Goal: Task Accomplishment & Management: Manage account settings

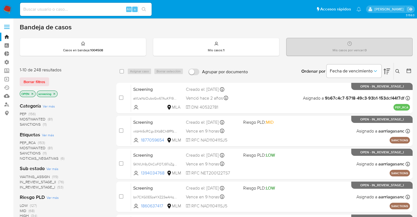
click at [12, 7] on img at bounding box center [7, 9] width 9 height 9
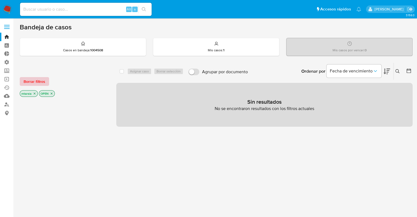
click at [45, 84] on button "Borrar filtros" at bounding box center [34, 81] width 29 height 9
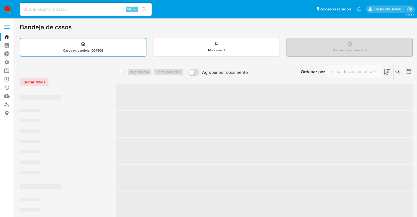
click at [61, 81] on div "Borrar filtros" at bounding box center [64, 82] width 88 height 9
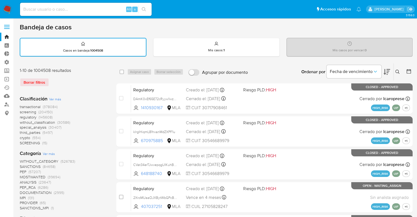
click at [385, 69] on icon at bounding box center [387, 72] width 7 height 6
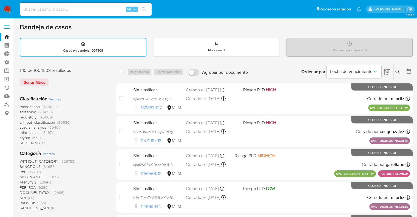
click at [20, 113] on span "screening" at bounding box center [28, 111] width 16 height 5
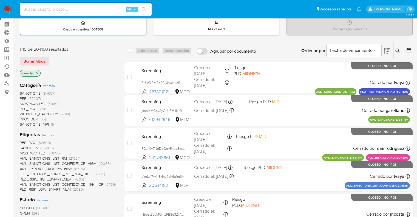
scroll to position [55, 0]
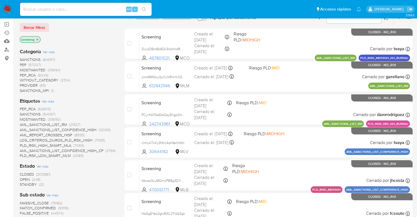
click at [23, 178] on span "OPEN" at bounding box center [25, 179] width 10 height 5
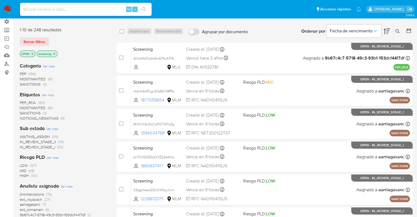
scroll to position [27, 0]
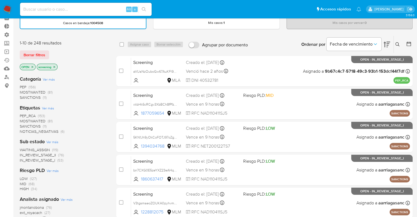
click at [76, 57] on div "Borrar filtros" at bounding box center [64, 55] width 88 height 9
click at [24, 125] on span "SANCTIONS" at bounding box center [30, 126] width 21 height 5
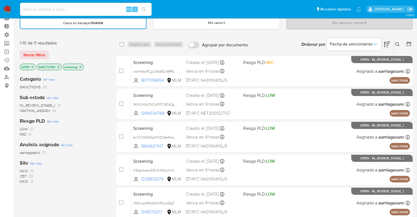
click at [56, 56] on div "Borrar filtros" at bounding box center [64, 55] width 88 height 9
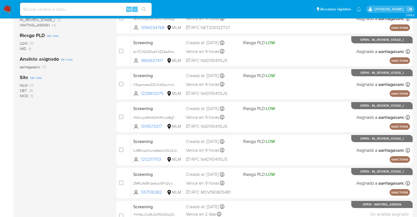
scroll to position [137, 0]
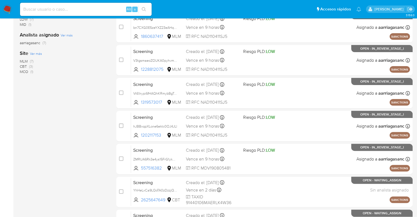
click at [23, 59] on span "MLM" at bounding box center [24, 60] width 8 height 5
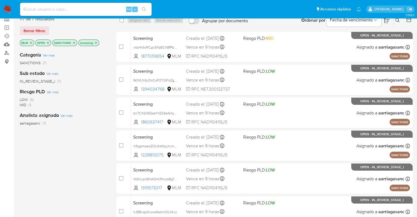
scroll to position [27, 0]
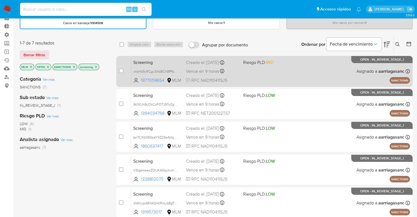
click at [173, 61] on span "Screening" at bounding box center [157, 61] width 48 height 7
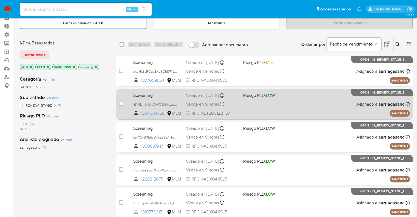
click at [164, 94] on span "Screening" at bounding box center [157, 94] width 48 height 7
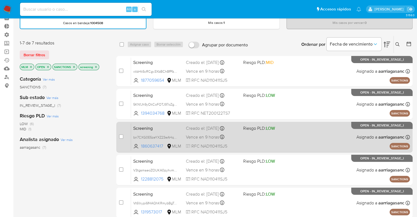
click at [156, 125] on span "Screening" at bounding box center [157, 127] width 48 height 7
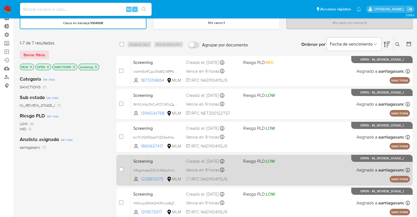
click at [164, 161] on span "Screening" at bounding box center [157, 160] width 48 height 7
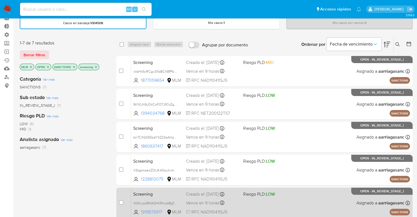
click at [168, 189] on div "Screening Vt61nypi6fHAQhKRmybBgToz 1319573017 MLM Riesgo PLD: LOW Creado el: 10…" at bounding box center [270, 203] width 279 height 28
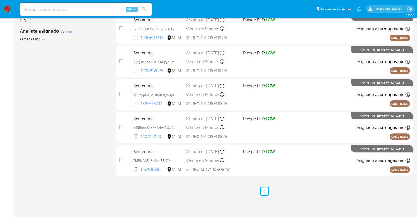
scroll to position [137, 0]
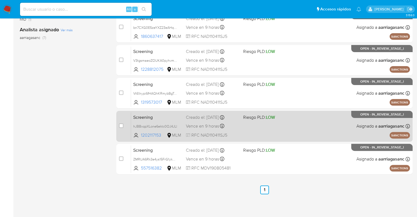
click at [171, 116] on span "Screening" at bounding box center [157, 116] width 48 height 7
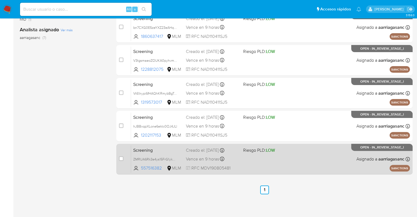
click at [164, 148] on span "Screening" at bounding box center [157, 149] width 48 height 7
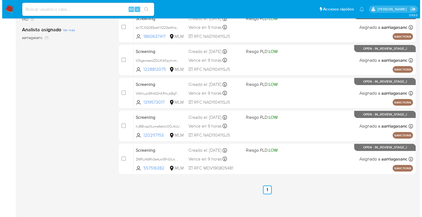
scroll to position [27, 0]
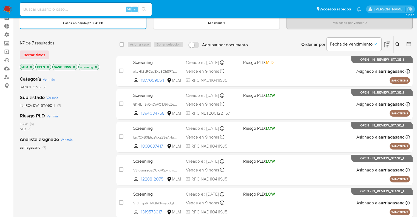
click at [31, 67] on icon "close-filter" at bounding box center [30, 66] width 3 height 3
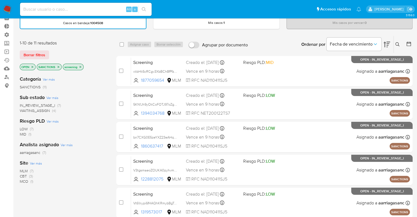
click at [87, 49] on div "1-10 de 11 resultados Borrar filtros OPEN SANCTIONS screening" at bounding box center [64, 55] width 88 height 31
click at [31, 161] on span "Ver más" at bounding box center [36, 163] width 12 height 5
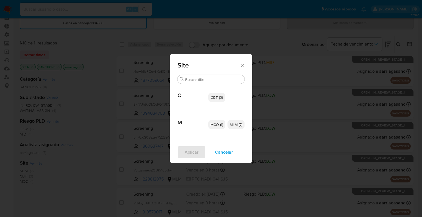
click at [211, 96] on span "CBT (3)" at bounding box center [217, 97] width 12 height 5
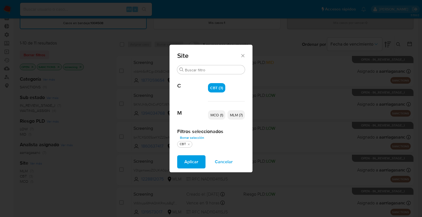
click at [211, 117] on span "MCO (1)" at bounding box center [216, 114] width 13 height 5
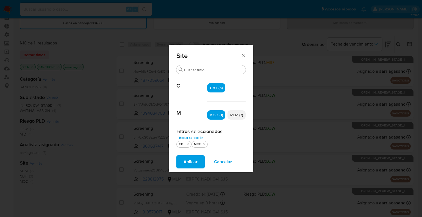
click at [203, 160] on button "Aplicar" at bounding box center [190, 161] width 28 height 13
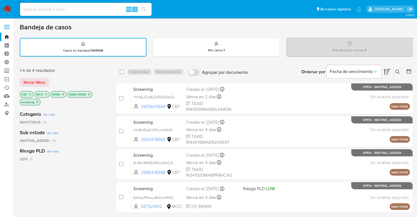
click at [106, 69] on div "1-4 de 4 resultados" at bounding box center [64, 71] width 88 height 6
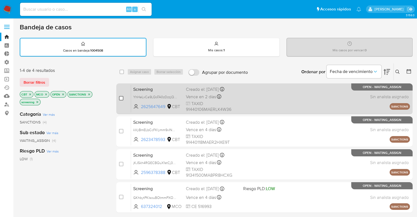
click at [119, 100] on input "checkbox" at bounding box center [121, 98] width 4 height 4
checkbox input "true"
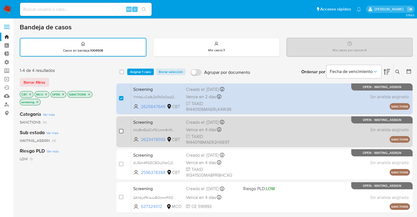
click at [122, 131] on input "checkbox" at bounding box center [121, 131] width 4 height 4
checkbox input "true"
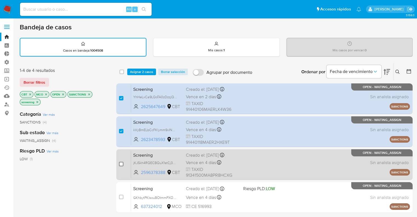
click at [121, 164] on input "checkbox" at bounding box center [121, 164] width 4 height 4
checkbox input "true"
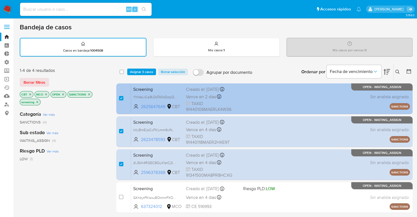
click at [178, 87] on span "Screening" at bounding box center [157, 88] width 48 height 7
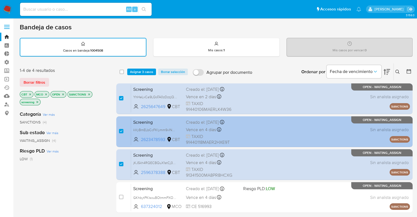
click at [175, 122] on span "Screening" at bounding box center [157, 121] width 48 height 7
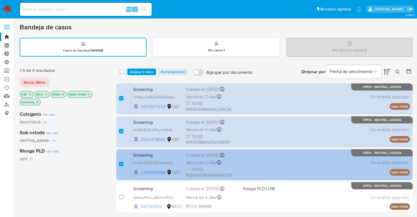
click at [181, 155] on span "Screening" at bounding box center [157, 154] width 48 height 7
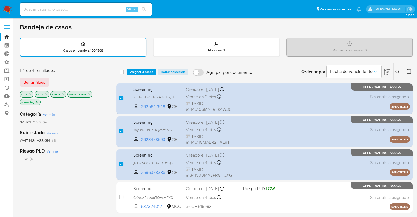
click at [152, 69] on span "Asignar 3 casos" at bounding box center [141, 71] width 23 height 5
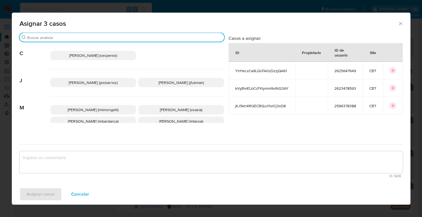
click at [128, 38] on input "Buscar" at bounding box center [124, 37] width 195 height 5
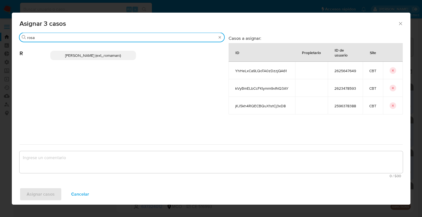
type input "rosa"
click at [133, 56] on p "Rosalia Mamani (ext_romamani)" at bounding box center [93, 55] width 86 height 9
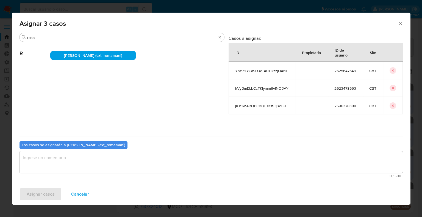
click at [89, 161] on textarea "assign-modal" at bounding box center [210, 162] width 383 height 22
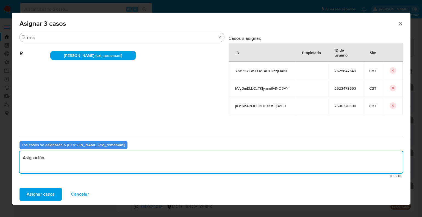
drag, startPoint x: 89, startPoint y: 159, endPoint x: 4, endPoint y: 155, distance: 85.2
click at [4, 155] on div "Asignar 3 casos Buscar rosa R Rosalia Mamani (ext_romamani) Casos a asignar: ID…" at bounding box center [211, 108] width 422 height 217
type textarea "Asignación."
click at [55, 196] on button "Asignar casos" at bounding box center [40, 194] width 42 height 13
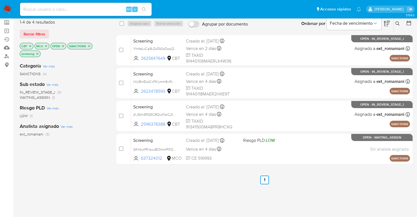
scroll to position [55, 0]
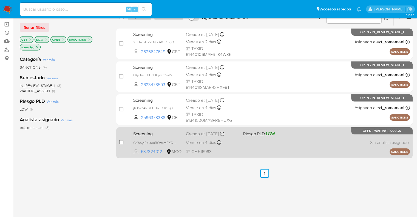
click at [122, 143] on input "checkbox" at bounding box center [121, 142] width 4 height 4
checkbox input "true"
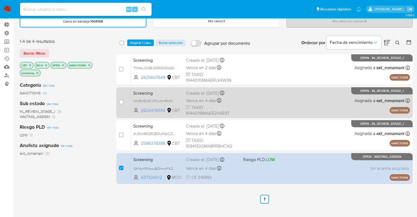
scroll to position [0, 0]
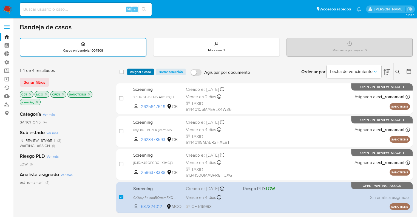
click at [152, 71] on button "Asignar 1 caso" at bounding box center [140, 72] width 27 height 7
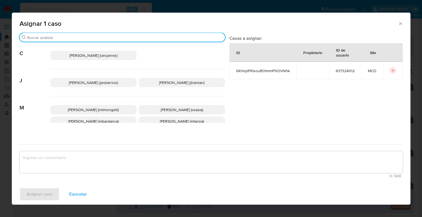
click at [122, 36] on input "Buscar" at bounding box center [124, 37] width 195 height 5
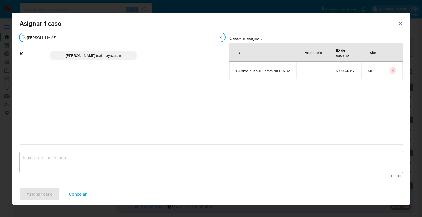
type input "romi"
click at [131, 53] on p "Romina Isabel Yacachury (ext_royacach)" at bounding box center [93, 55] width 86 height 9
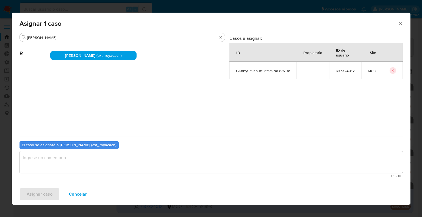
click at [98, 164] on textarea "assign-modal" at bounding box center [210, 162] width 383 height 22
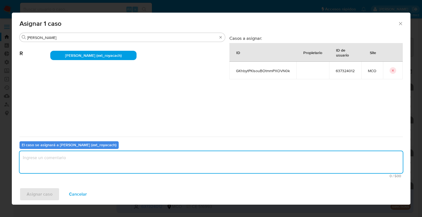
paste textarea "Asignación."
type textarea "Asignación."
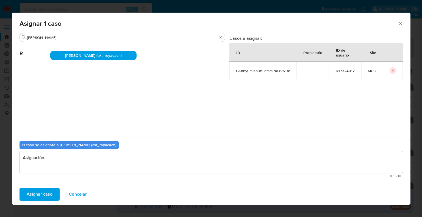
click at [52, 191] on span "Asignar caso" at bounding box center [40, 194] width 26 height 12
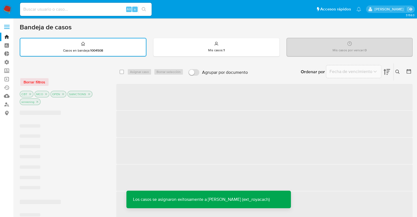
click at [85, 71] on div at bounding box center [64, 71] width 88 height 6
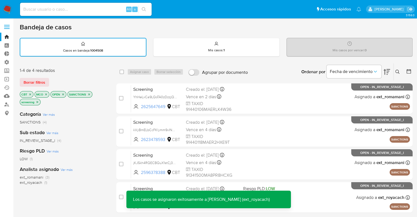
click at [47, 81] on button "Borrar filtros" at bounding box center [34, 82] width 29 height 9
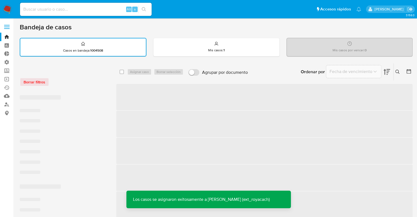
click at [69, 78] on div "Borrar filtros" at bounding box center [64, 82] width 88 height 9
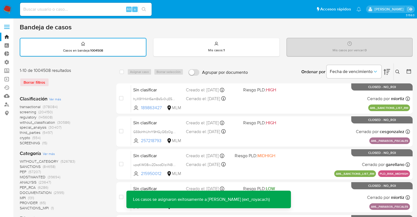
click at [21, 111] on span "screening" at bounding box center [28, 111] width 16 height 5
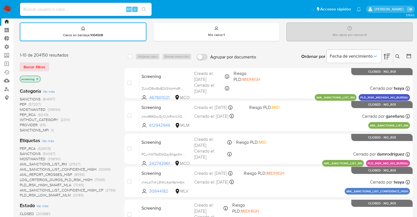
scroll to position [82, 0]
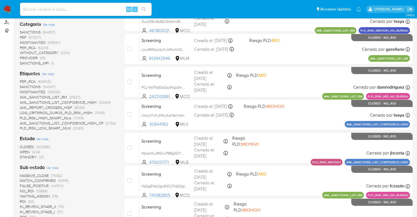
click at [23, 150] on span "OPEN" at bounding box center [25, 151] width 10 height 5
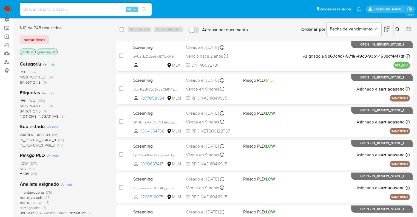
scroll to position [27, 0]
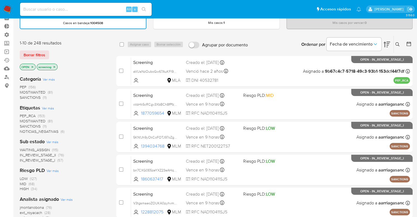
click at [26, 120] on span "MOSTWANTED" at bounding box center [33, 120] width 26 height 5
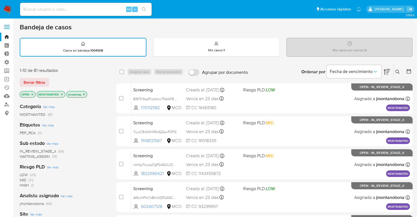
click at [68, 71] on div "1-10 de 81 resultados" at bounding box center [64, 71] width 88 height 6
click at [25, 154] on span "WAITING_ASSIGN" at bounding box center [35, 156] width 30 height 5
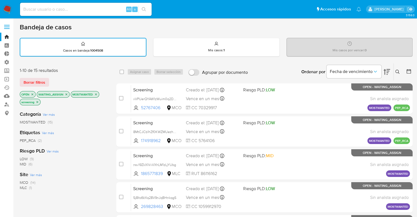
click at [82, 78] on div "Borrar filtros" at bounding box center [64, 82] width 88 height 9
click at [123, 71] on input "checkbox" at bounding box center [122, 72] width 4 height 4
checkbox input "true"
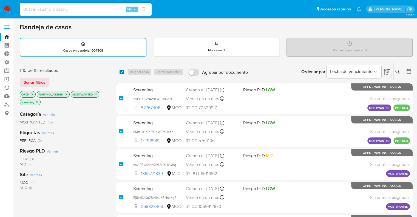
checkbox input "true"
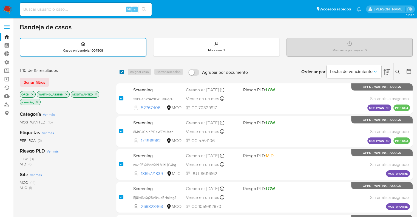
checkbox input "true"
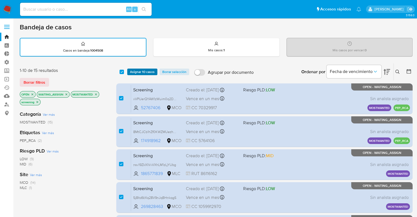
click at [155, 71] on button "Asignar 10 casos" at bounding box center [142, 72] width 30 height 7
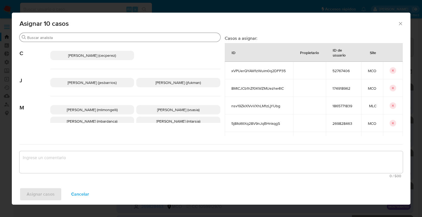
click at [141, 39] on input "Buscar" at bounding box center [122, 37] width 191 height 5
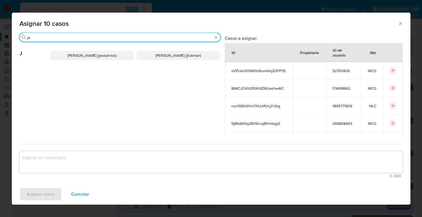
type input "j"
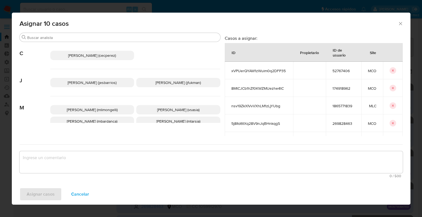
click at [90, 193] on button "Cancelar" at bounding box center [80, 194] width 32 height 13
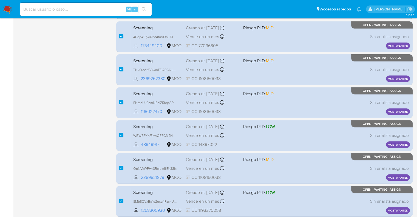
scroll to position [236, 0]
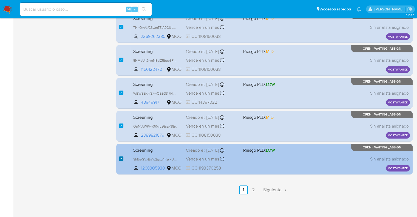
click at [122, 157] on input "checkbox" at bounding box center [121, 158] width 4 height 4
checkbox input "false"
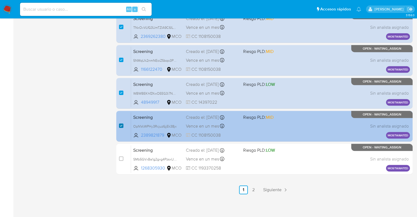
click at [121, 124] on input "checkbox" at bounding box center [121, 126] width 4 height 4
checkbox input "false"
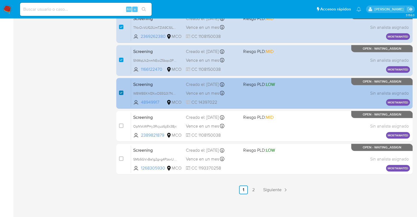
click at [122, 92] on input "checkbox" at bounding box center [121, 93] width 4 height 4
checkbox input "false"
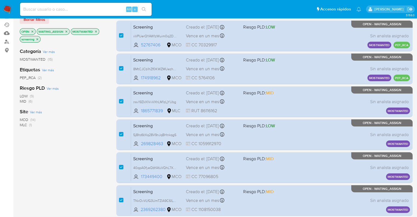
scroll to position [0, 0]
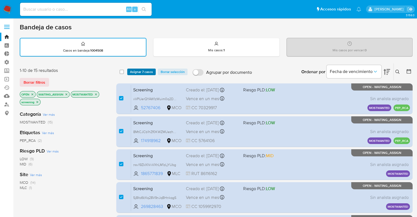
click at [154, 71] on button "Asignar 7 casos" at bounding box center [141, 72] width 29 height 7
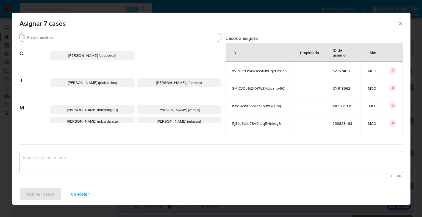
click at [139, 38] on input "Buscar" at bounding box center [123, 37] width 192 height 5
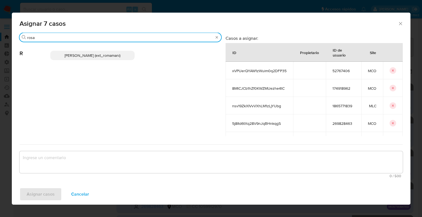
type input "rosa"
click at [124, 58] on p "Rosalia Mamani (ext_romamani)" at bounding box center [92, 55] width 84 height 9
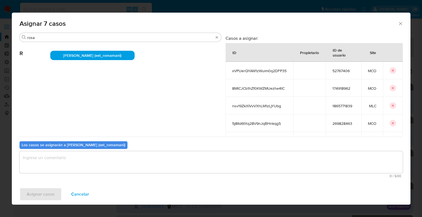
click at [101, 166] on textarea "assign-modal" at bounding box center [210, 162] width 383 height 22
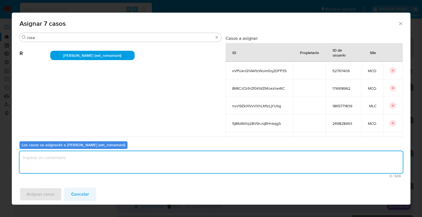
paste textarea "Asignación."
type textarea "Asignación."
click at [58, 195] on button "Asignar casos" at bounding box center [40, 194] width 42 height 13
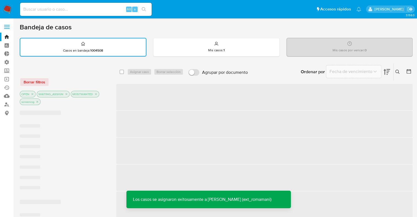
click at [94, 71] on div at bounding box center [64, 71] width 88 height 6
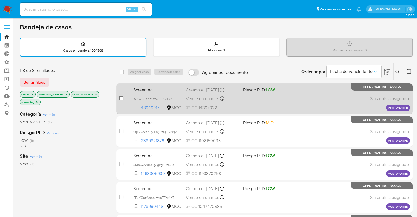
click at [123, 98] on input "checkbox" at bounding box center [121, 98] width 4 height 4
checkbox input "true"
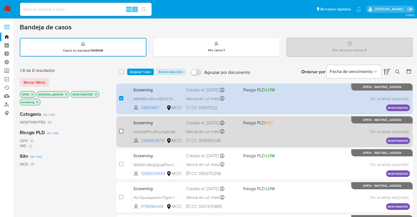
click at [121, 129] on input "checkbox" at bounding box center [121, 131] width 4 height 4
checkbox input "true"
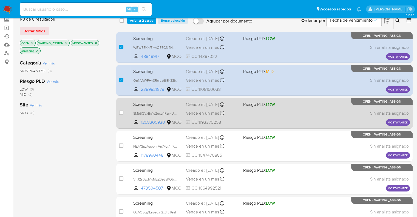
scroll to position [55, 0]
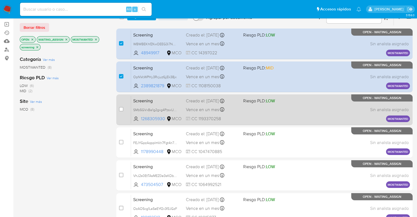
click at [121, 111] on div "case-item-checkbox" at bounding box center [121, 108] width 4 height 5
click at [122, 109] on input "checkbox" at bounding box center [121, 109] width 4 height 4
checkbox input "true"
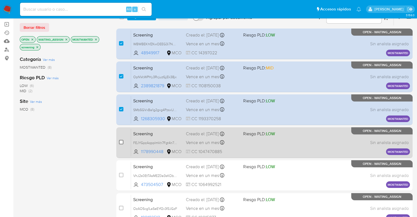
click at [122, 140] on input "checkbox" at bounding box center [121, 142] width 4 height 4
checkbox input "true"
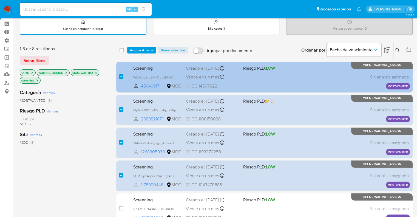
scroll to position [0, 0]
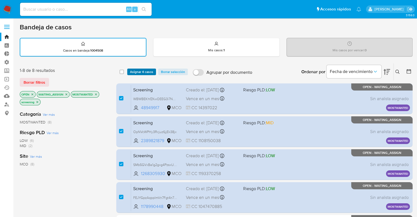
click at [155, 74] on button "Asignar 4 casos" at bounding box center [141, 72] width 29 height 7
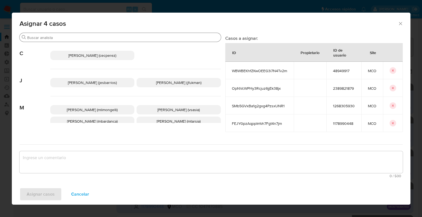
click at [120, 37] on input "Buscar" at bounding box center [122, 37] width 191 height 5
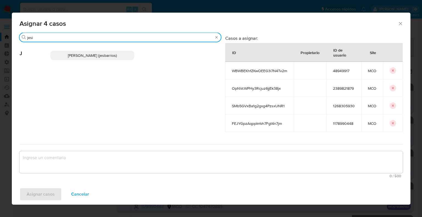
type input "jesi"
click at [122, 55] on p "Jesica Iris Barrios Leita (jesbarrios)" at bounding box center [92, 55] width 84 height 9
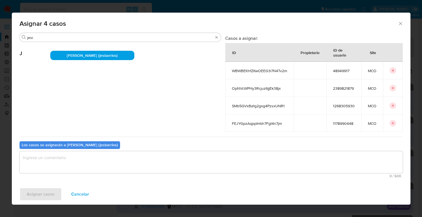
click at [101, 158] on textarea "assign-modal" at bounding box center [210, 162] width 383 height 22
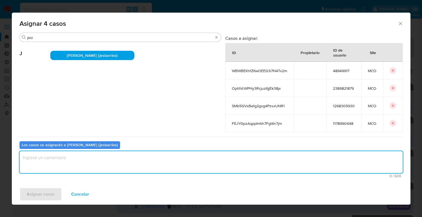
paste textarea "Asignación."
type textarea "Asignación."
click at [57, 191] on button "Asignar casos" at bounding box center [40, 194] width 42 height 13
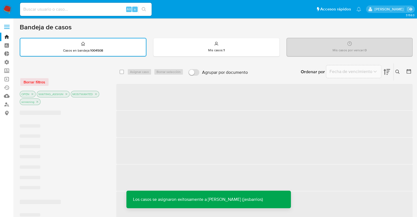
click at [105, 70] on div at bounding box center [64, 71] width 88 height 6
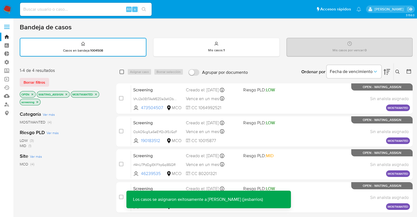
click at [122, 71] on input "checkbox" at bounding box center [122, 72] width 4 height 4
checkbox input "true"
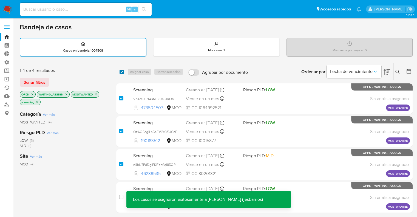
checkbox input "true"
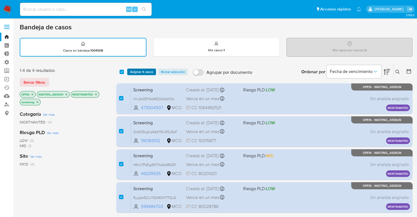
click at [150, 69] on span "Asignar 4 casos" at bounding box center [141, 71] width 23 height 5
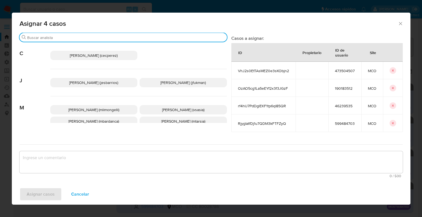
click at [127, 38] on input "Buscar" at bounding box center [125, 37] width 197 height 5
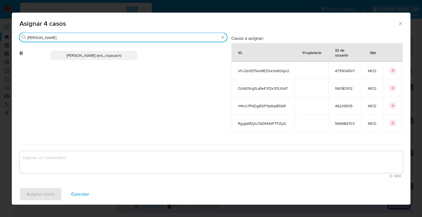
type input "romi"
click at [132, 56] on p "Romina Isabel Yacachury (ext_royacach)" at bounding box center [93, 55] width 87 height 9
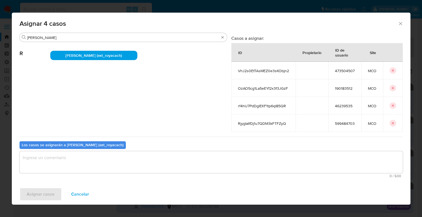
click at [122, 158] on textarea "assign-modal" at bounding box center [210, 162] width 383 height 22
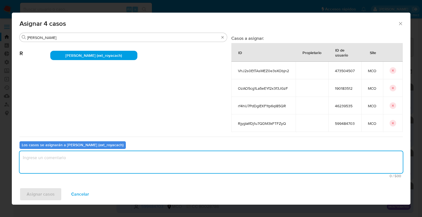
paste textarea "Asignación."
type textarea "Asignación."
click at [59, 192] on button "Asignar casos" at bounding box center [40, 194] width 42 height 13
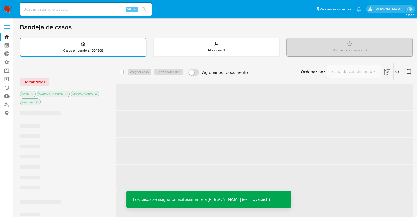
click at [91, 75] on div "Borrar filtros OPEN WAITING_ASSIGN MOSTWANTED screening" at bounding box center [64, 87] width 88 height 39
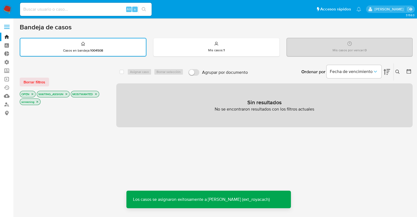
click at [46, 82] on button "Borrar filtros" at bounding box center [34, 82] width 29 height 9
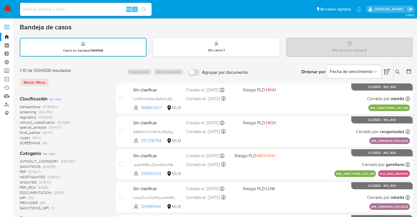
click at [22, 115] on span "regulatory" at bounding box center [28, 116] width 17 height 5
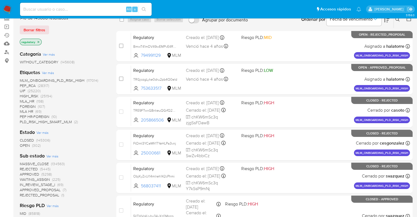
scroll to position [55, 0]
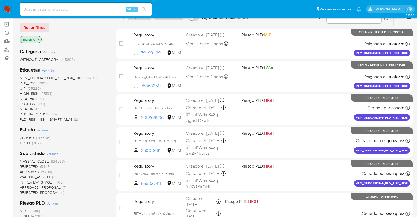
click at [24, 141] on span "OPEN" at bounding box center [25, 142] width 10 height 5
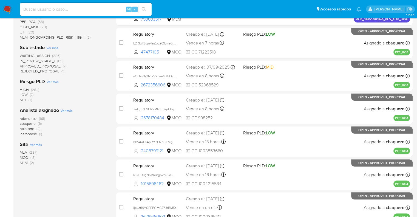
scroll to position [137, 0]
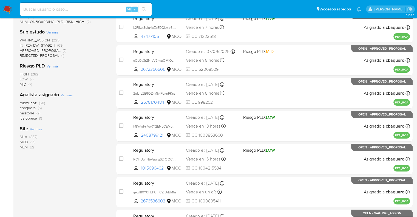
click at [24, 140] on span "MCO" at bounding box center [24, 141] width 9 height 5
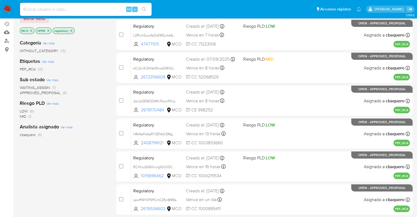
scroll to position [55, 0]
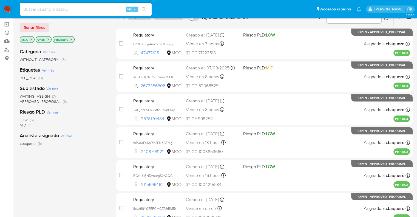
click at [26, 94] on span "WAITING_ASSIGN" at bounding box center [35, 96] width 30 height 5
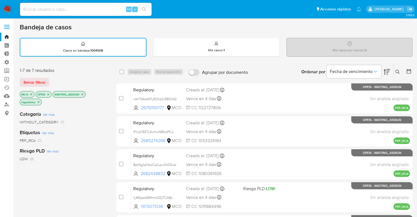
click at [83, 94] on icon "close-filter" at bounding box center [82, 94] width 3 height 3
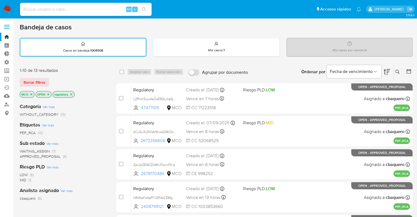
click at [25, 149] on span "WAITING_ASSIGN" at bounding box center [35, 150] width 30 height 5
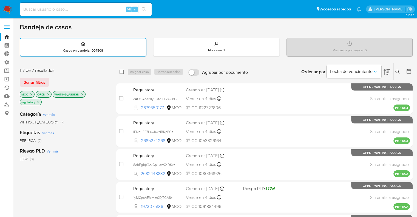
click at [121, 73] on input "checkbox" at bounding box center [122, 72] width 4 height 4
checkbox input "true"
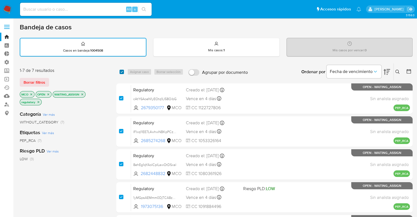
checkbox input "true"
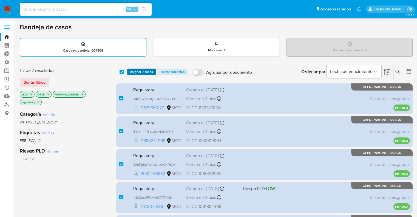
click at [153, 70] on button "Asignar 7 casos" at bounding box center [141, 72] width 29 height 7
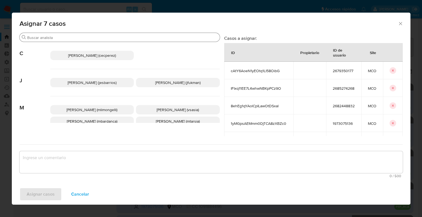
click at [132, 37] on input "Buscar" at bounding box center [122, 37] width 190 height 5
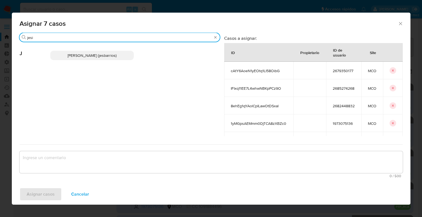
type input "jesi"
click at [125, 57] on p "Jesica Iris Barrios Leita (jesbarrios)" at bounding box center [92, 55] width 84 height 9
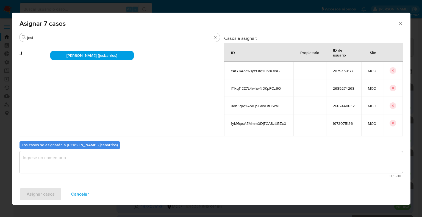
click at [116, 158] on textarea "assign-modal" at bounding box center [210, 162] width 383 height 22
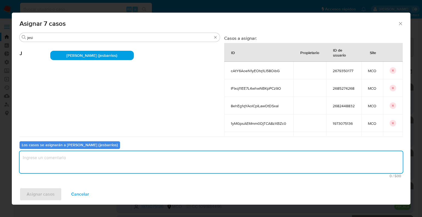
paste textarea "Asignación."
type textarea "Asignación."
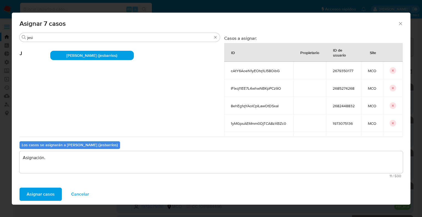
click at [58, 193] on button "Asignar casos" at bounding box center [40, 194] width 42 height 13
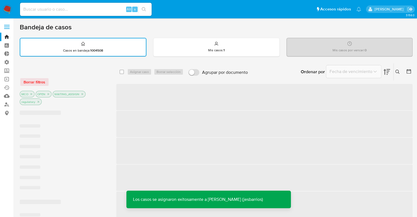
click at [46, 81] on div "Borrar filtros" at bounding box center [64, 82] width 88 height 9
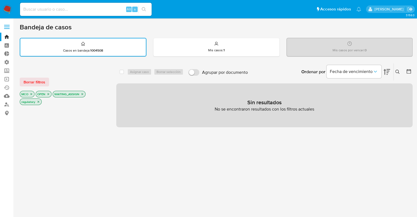
click at [46, 81] on button "Borrar filtros" at bounding box center [34, 82] width 29 height 9
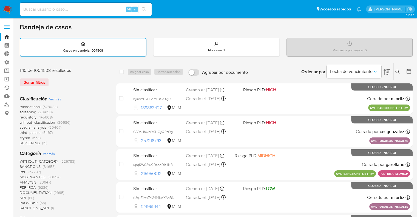
click at [21, 112] on span "screening" at bounding box center [28, 111] width 16 height 5
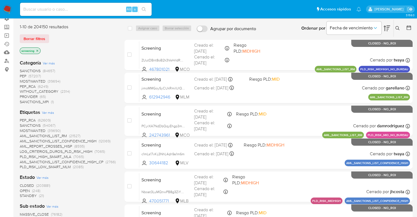
scroll to position [55, 0]
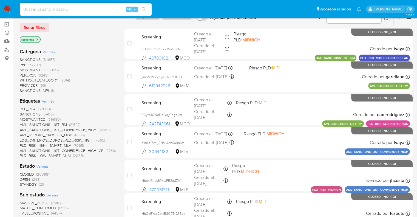
click at [23, 178] on span "OPEN" at bounding box center [25, 179] width 10 height 5
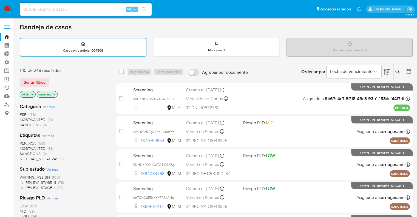
click at [22, 141] on span "PEP_RCA" at bounding box center [28, 143] width 16 height 5
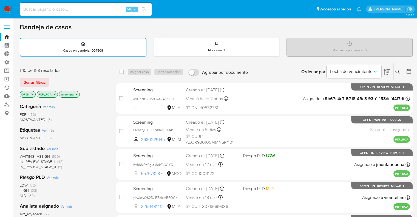
click at [71, 79] on div "Borrar filtros" at bounding box center [64, 82] width 88 height 9
click at [25, 155] on span "WAITING_ASSIGN" at bounding box center [35, 156] width 30 height 5
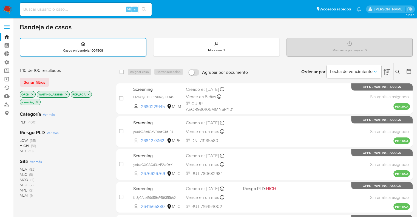
click at [61, 82] on div "Borrar filtros" at bounding box center [64, 82] width 88 height 9
click at [33, 159] on span "Ver más" at bounding box center [36, 161] width 12 height 5
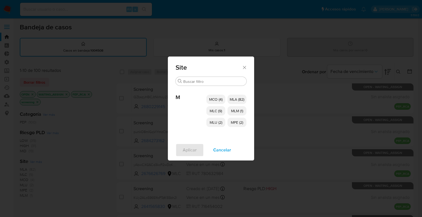
click at [208, 98] on p "MCO (4)" at bounding box center [215, 99] width 19 height 9
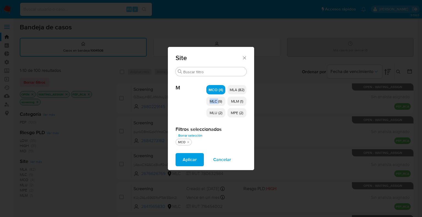
click at [208, 98] on p "MLC (9)" at bounding box center [215, 101] width 19 height 9
click at [208, 109] on p "MLU (2)" at bounding box center [215, 112] width 19 height 9
click at [231, 102] on span "MLM (1)" at bounding box center [237, 101] width 12 height 5
click at [229, 112] on p "MPE (2)" at bounding box center [236, 112] width 19 height 9
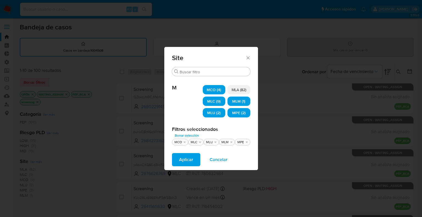
click at [196, 156] on button "Aplicar" at bounding box center [186, 159] width 28 height 13
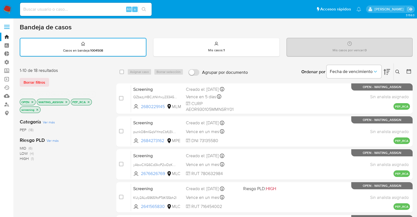
click at [104, 71] on div "1-10 de 18 resultados" at bounding box center [64, 71] width 88 height 6
click at [124, 71] on input "checkbox" at bounding box center [122, 72] width 4 height 4
checkbox input "true"
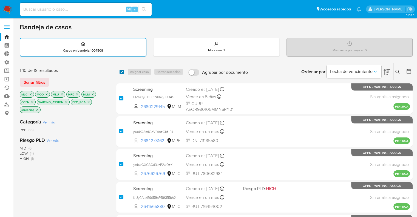
checkbox input "true"
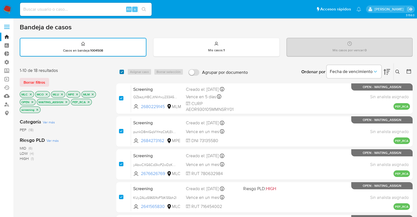
checkbox input "true"
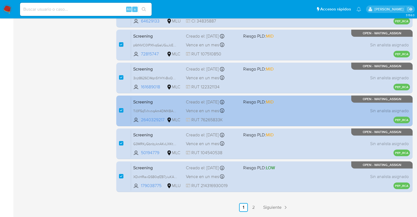
scroll to position [220, 0]
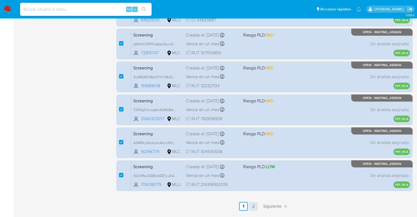
click at [253, 205] on link "2" at bounding box center [253, 206] width 9 height 9
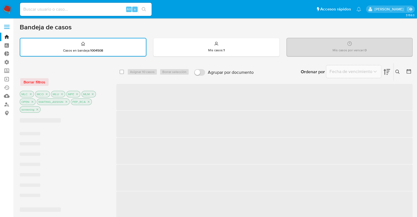
checkbox input "false"
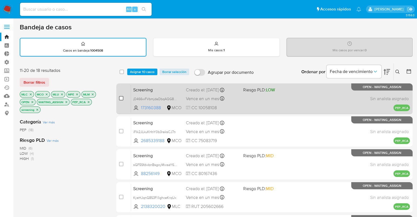
click at [122, 99] on input "checkbox" at bounding box center [121, 98] width 4 height 4
checkbox input "true"
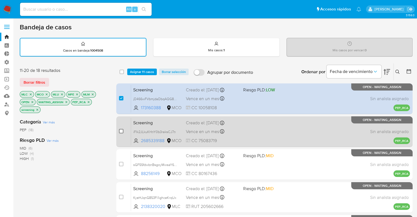
click at [120, 130] on input "checkbox" at bounding box center [121, 131] width 4 height 4
checkbox input "true"
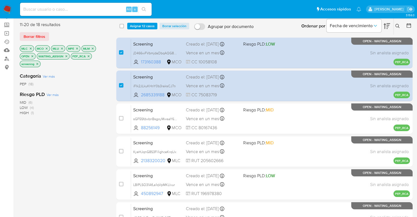
scroll to position [82, 0]
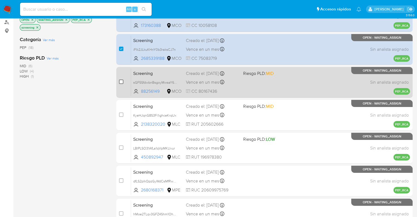
click at [121, 81] on input "checkbox" at bounding box center [121, 82] width 4 height 4
checkbox input "true"
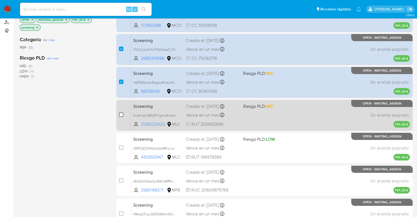
click at [123, 114] on input "checkbox" at bounding box center [121, 115] width 4 height 4
checkbox input "true"
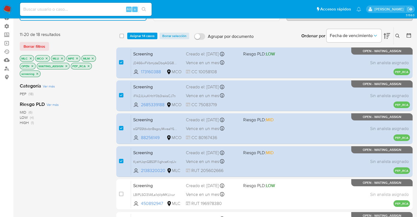
scroll to position [33, 0]
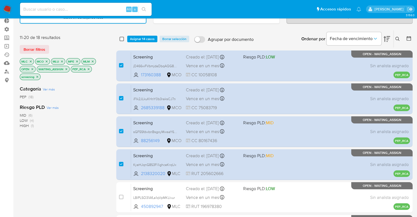
click at [123, 37] on input "checkbox" at bounding box center [122, 39] width 4 height 4
checkbox input "true"
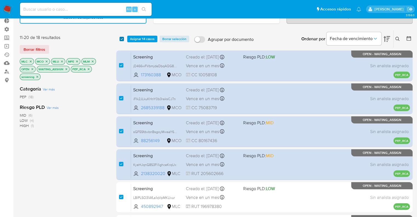
checkbox input "true"
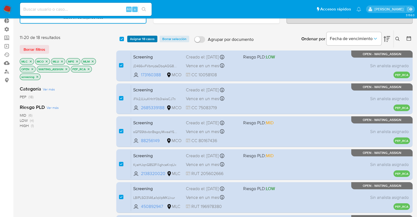
click at [134, 37] on span "Asignar 18 casos" at bounding box center [142, 38] width 25 height 5
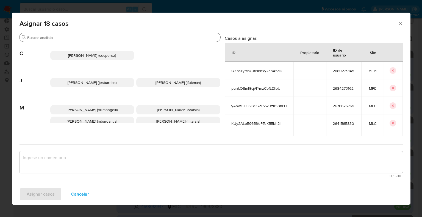
click at [118, 36] on input "Buscar" at bounding box center [122, 37] width 191 height 5
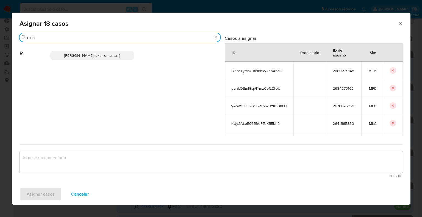
type input "rosa"
click at [125, 55] on p "Rosalia Mamani (ext_romamani)" at bounding box center [92, 55] width 84 height 9
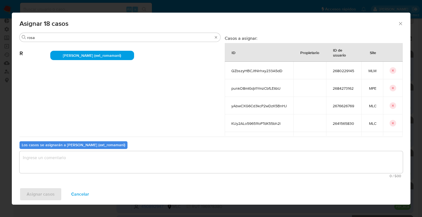
click at [112, 160] on textarea "assign-modal" at bounding box center [210, 162] width 383 height 22
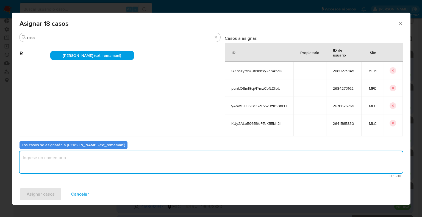
paste textarea "Asignación."
type textarea "Asignación."
click at [76, 194] on span "Cancelar" at bounding box center [80, 194] width 18 height 12
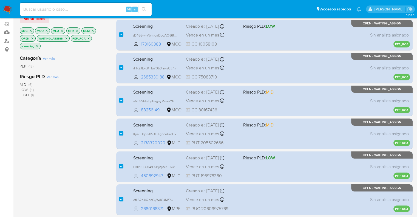
scroll to position [170, 0]
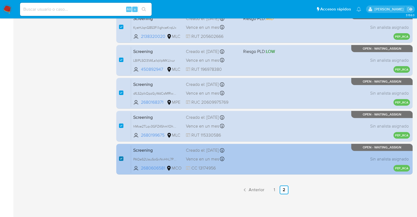
click at [122, 158] on input "checkbox" at bounding box center [121, 158] width 4 height 4
checkbox input "false"
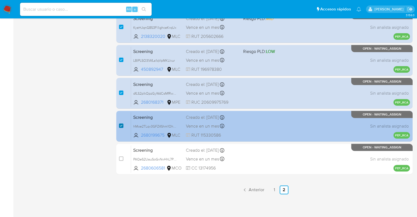
click at [123, 126] on input "checkbox" at bounding box center [121, 126] width 4 height 4
checkbox input "false"
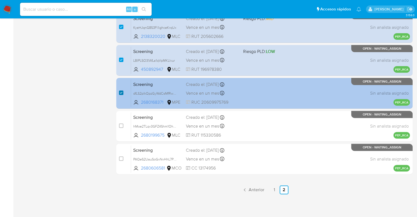
click at [123, 92] on input "checkbox" at bounding box center [121, 93] width 4 height 4
checkbox input "false"
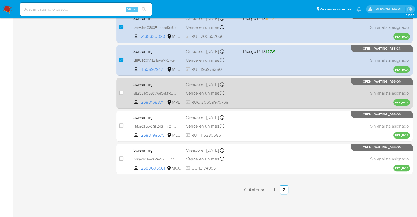
scroll to position [88, 0]
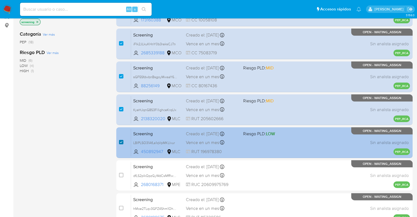
click at [121, 141] on input "checkbox" at bounding box center [121, 142] width 4 height 4
checkbox input "false"
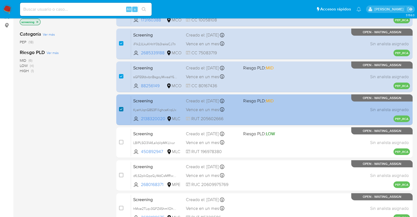
click at [122, 109] on input "checkbox" at bounding box center [121, 109] width 4 height 4
checkbox input "false"
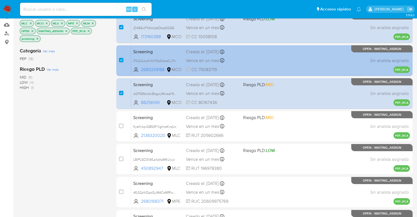
scroll to position [0, 0]
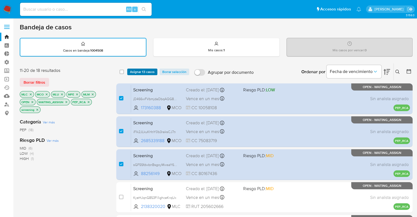
click at [156, 72] on button "Asignar 13 casos" at bounding box center [142, 72] width 30 height 7
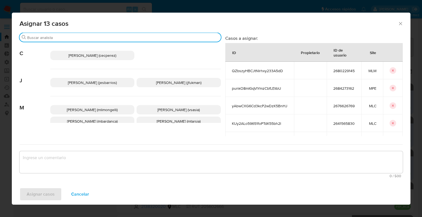
click at [104, 38] on input "Buscar" at bounding box center [122, 37] width 191 height 5
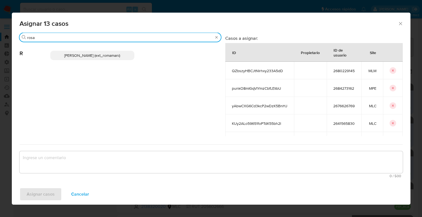
type input "rosa"
click at [124, 51] on p "Rosalia Mamani (ext_romamani)" at bounding box center [92, 55] width 84 height 9
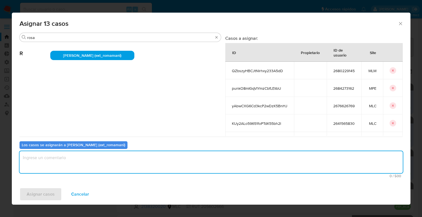
click at [106, 164] on textarea "assign-modal" at bounding box center [210, 162] width 383 height 22
paste textarea "Asignación."
type textarea "Asignación."
click at [57, 190] on button "Asignar casos" at bounding box center [40, 194] width 42 height 13
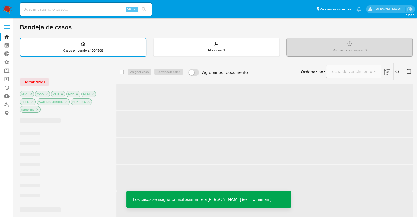
click at [105, 69] on div at bounding box center [64, 71] width 88 height 6
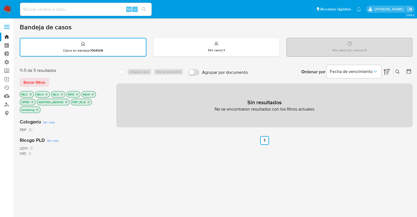
click at [66, 102] on icon "close-filter" at bounding box center [67, 102] width 2 height 2
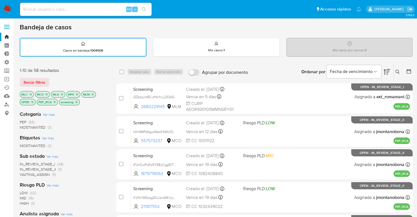
click at [24, 173] on span "WAITING_ASSIGN" at bounding box center [35, 174] width 30 height 5
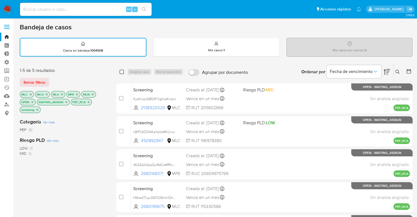
click at [121, 72] on input "checkbox" at bounding box center [122, 72] width 4 height 4
checkbox input "true"
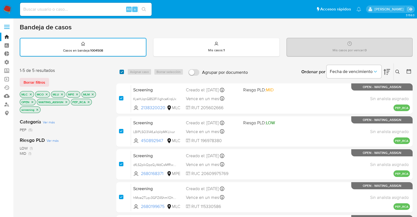
checkbox input "true"
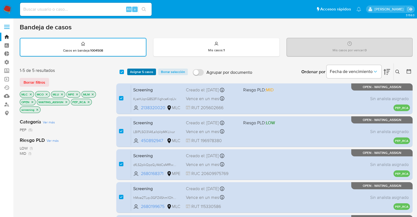
click at [151, 70] on span "Asignar 5 casos" at bounding box center [141, 71] width 23 height 5
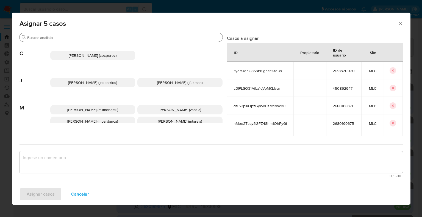
click at [125, 39] on input "Buscar" at bounding box center [123, 37] width 193 height 5
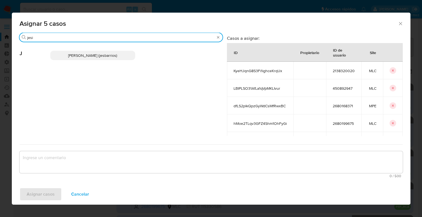
type input "jesi"
click at [124, 58] on p "Jesica Iris Barrios Leita (jesbarrios)" at bounding box center [92, 55] width 85 height 9
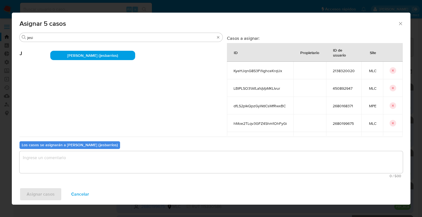
click at [115, 156] on textarea "assign-modal" at bounding box center [210, 162] width 383 height 22
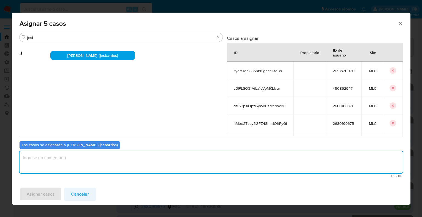
paste textarea "Asignación."
type textarea "Asignación."
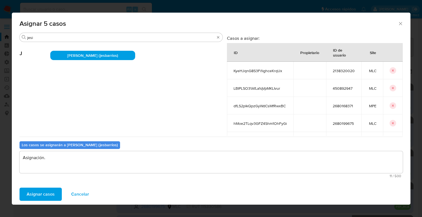
click at [58, 195] on button "Asignar casos" at bounding box center [40, 194] width 42 height 13
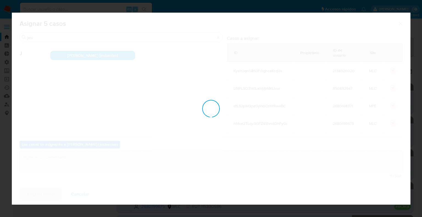
checkbox input "false"
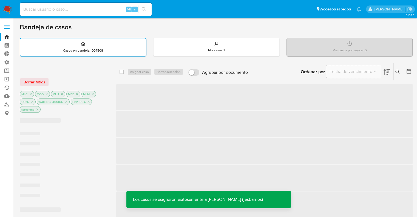
click at [95, 69] on div at bounding box center [64, 71] width 88 height 6
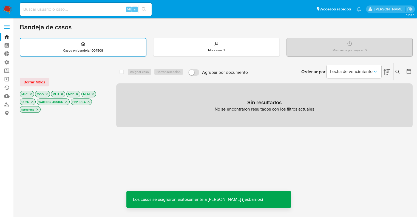
click at [46, 78] on button "Borrar filtros" at bounding box center [34, 82] width 29 height 9
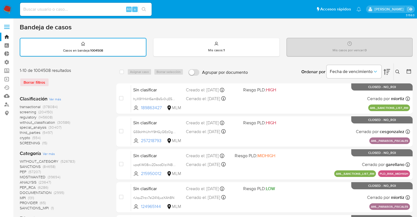
click at [84, 76] on div "1-10 de 1004508 resultados Borrar filtros" at bounding box center [64, 80] width 88 height 24
click at [23, 110] on span "screening" at bounding box center [28, 111] width 16 height 5
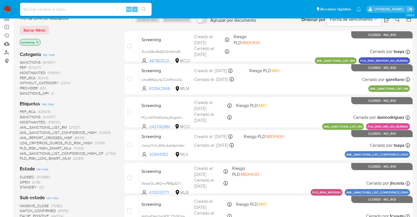
scroll to position [55, 0]
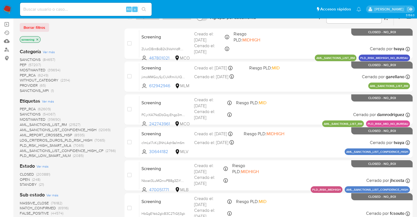
click at [23, 180] on span "OPEN" at bounding box center [25, 179] width 10 height 5
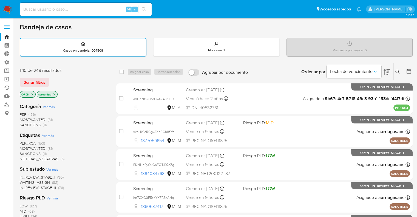
click at [73, 85] on div "Borrar filtros" at bounding box center [64, 82] width 88 height 9
click at [55, 78] on div "Borrar filtros" at bounding box center [64, 82] width 88 height 9
click at [51, 80] on div "Borrar filtros" at bounding box center [64, 82] width 88 height 9
click at [24, 151] on span "SANCTIONS" at bounding box center [30, 153] width 21 height 5
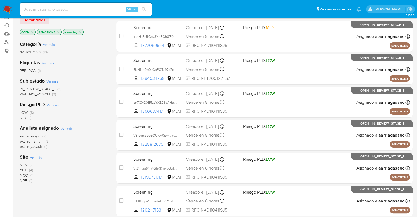
scroll to position [55, 0]
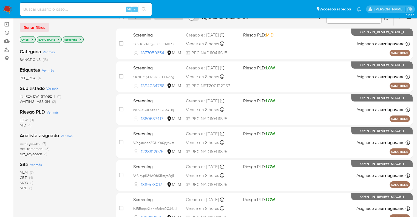
click at [23, 185] on span "MPE" at bounding box center [23, 187] width 7 height 5
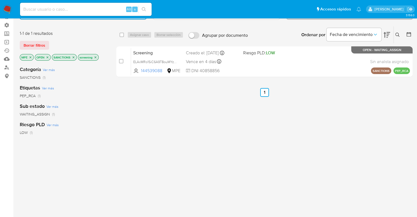
scroll to position [27, 0]
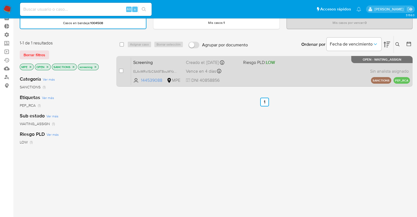
click at [157, 60] on span "Screening" at bounding box center [157, 61] width 48 height 7
click at [121, 70] on input "checkbox" at bounding box center [121, 71] width 4 height 4
checkbox input "true"
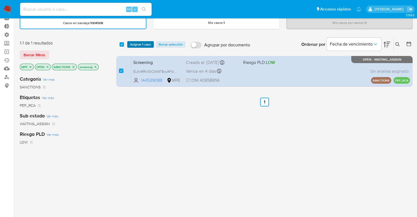
click at [134, 44] on span "Asignar 1 caso" at bounding box center [140, 44] width 21 height 5
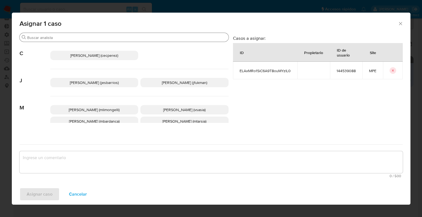
click at [110, 37] on input "Buscar" at bounding box center [126, 37] width 199 height 5
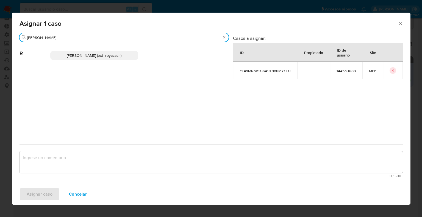
type input "romi"
click at [132, 56] on p "Romina Isabel Yacachury (ext_royacach)" at bounding box center [94, 55] width 88 height 9
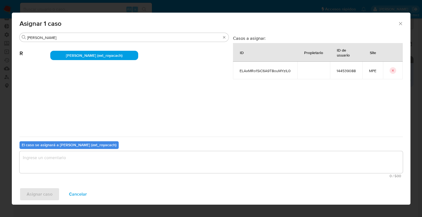
click at [113, 166] on textarea "assign-modal" at bounding box center [210, 162] width 383 height 22
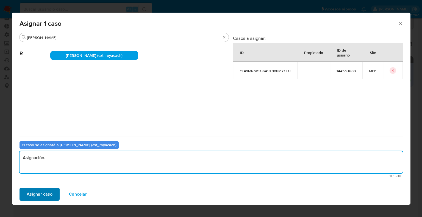
type textarea "Asignación."
click at [54, 189] on button "Asignar caso" at bounding box center [39, 194] width 40 height 13
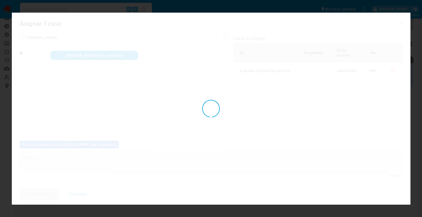
checkbox input "false"
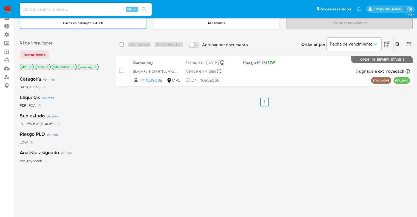
click at [30, 67] on icon "close-filter" at bounding box center [30, 66] width 3 height 3
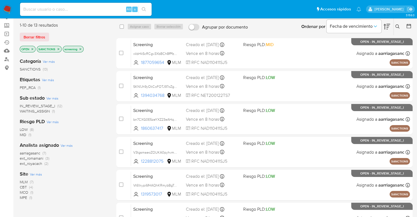
scroll to position [55, 0]
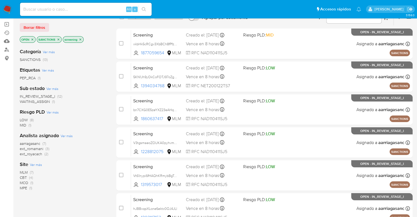
click at [22, 182] on span "MCO" at bounding box center [24, 182] width 9 height 5
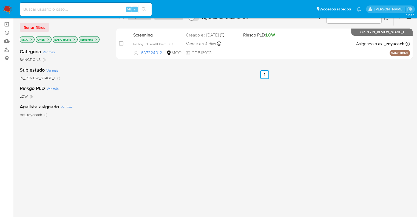
click at [32, 39] on icon "close-filter" at bounding box center [31, 39] width 3 height 3
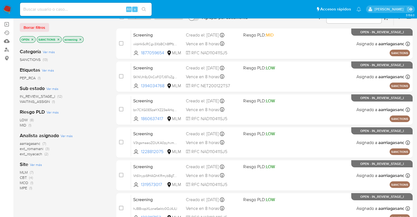
click at [57, 39] on icon "close-filter" at bounding box center [58, 39] width 3 height 3
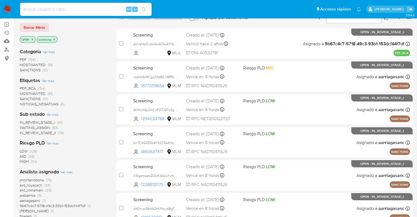
click at [23, 91] on span "MOSTWANTED" at bounding box center [33, 93] width 26 height 5
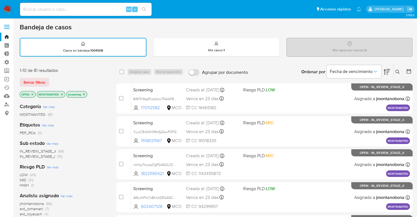
click at [63, 93] on icon "close-filter" at bounding box center [61, 94] width 3 height 3
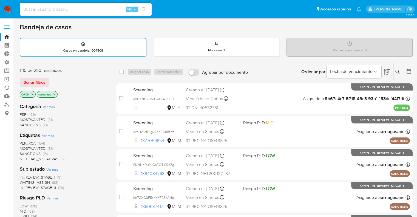
click at [59, 84] on div "Borrar filtros" at bounding box center [64, 82] width 88 height 9
drag, startPoint x: 47, startPoint y: 68, endPoint x: 60, endPoint y: 78, distance: 17.1
click at [47, 68] on div "1-10 de 250 resultados" at bounding box center [64, 71] width 88 height 6
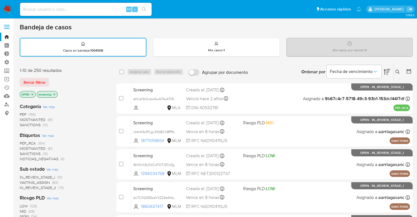
click at [52, 80] on div "Borrar filtros" at bounding box center [64, 82] width 88 height 9
click at [55, 75] on div "1-10 de 250 resultados Borrar filtros OPEN screening" at bounding box center [64, 83] width 88 height 31
click at [57, 80] on div "Borrar filtros" at bounding box center [64, 82] width 88 height 9
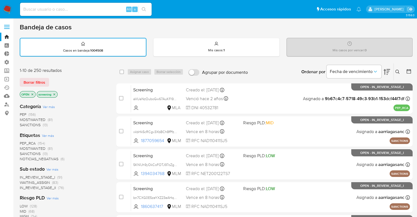
click at [51, 78] on div "Borrar filtros" at bounding box center [64, 82] width 88 height 9
drag, startPoint x: 52, startPoint y: 83, endPoint x: 51, endPoint y: 154, distance: 71.1
click at [52, 83] on div "Borrar filtros" at bounding box center [64, 82] width 88 height 9
click at [49, 80] on div "Borrar filtros" at bounding box center [64, 82] width 88 height 9
click at [52, 79] on div "Borrar filtros" at bounding box center [64, 82] width 88 height 9
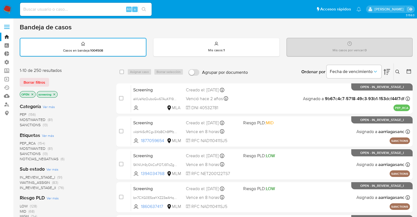
click at [50, 78] on div "Borrar filtros" at bounding box center [64, 82] width 88 height 9
click at [25, 152] on span "SANCTIONS" at bounding box center [30, 153] width 21 height 5
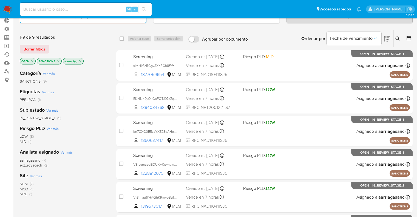
scroll to position [27, 0]
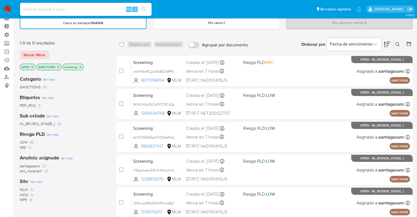
click at [58, 65] on icon "close-filter" at bounding box center [58, 66] width 3 height 3
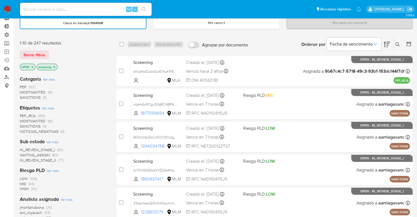
click at [23, 120] on span "MOSTWANTED" at bounding box center [33, 120] width 26 height 5
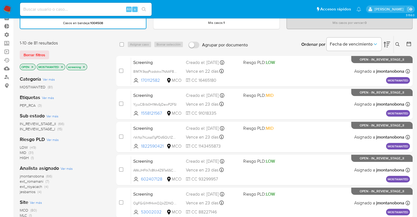
click at [63, 66] on icon "close-filter" at bounding box center [61, 66] width 3 height 3
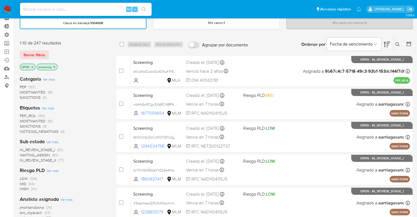
click at [22, 114] on span "PEP_RCA" at bounding box center [28, 115] width 16 height 5
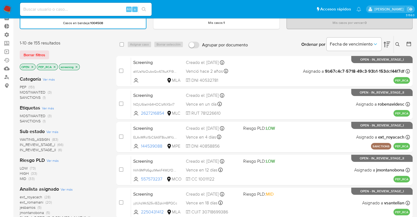
click at [54, 51] on div "Borrar filtros" at bounding box center [64, 55] width 88 height 9
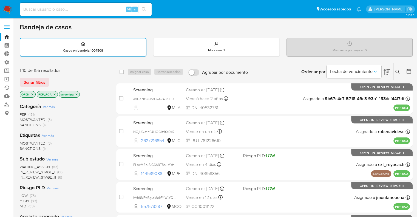
click at [55, 95] on p "PEP_RCA" at bounding box center [47, 94] width 21 height 6
click at [55, 95] on icon "close-filter" at bounding box center [54, 94] width 3 height 3
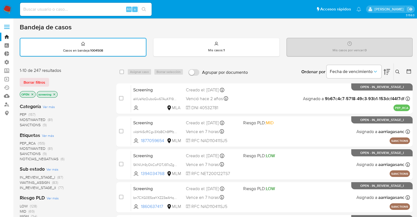
click at [53, 85] on div "Borrar filtros" at bounding box center [64, 82] width 88 height 9
click at [26, 152] on span "SANCTIONS" at bounding box center [30, 153] width 21 height 5
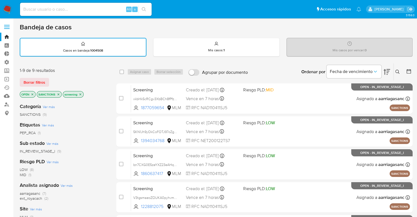
click at [58, 93] on icon "close-filter" at bounding box center [58, 94] width 3 height 3
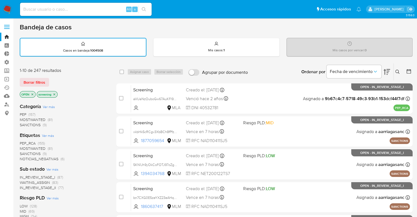
click at [51, 80] on div "Borrar filtros" at bounding box center [64, 82] width 88 height 9
click at [22, 150] on span "MOSTWANTED" at bounding box center [33, 148] width 26 height 5
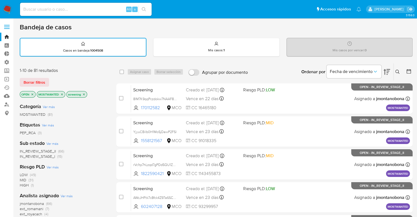
click at [62, 94] on icon "close-filter" at bounding box center [61, 94] width 3 height 3
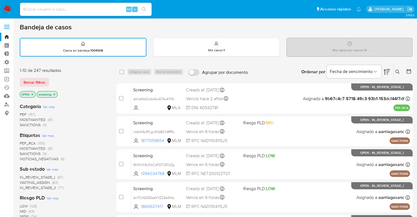
click at [50, 79] on div "Borrar filtros" at bounding box center [64, 82] width 88 height 9
click at [52, 79] on div "Borrar filtros" at bounding box center [64, 82] width 88 height 9
click at [57, 80] on div "Borrar filtros" at bounding box center [64, 82] width 88 height 9
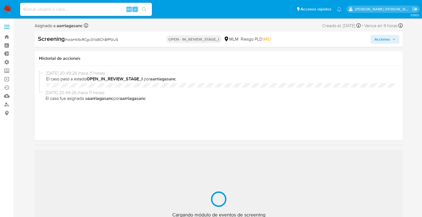
select select "10"
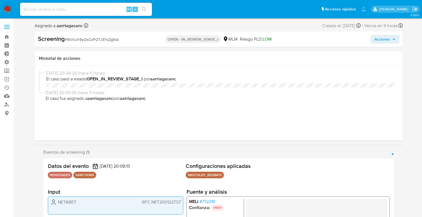
select select "10"
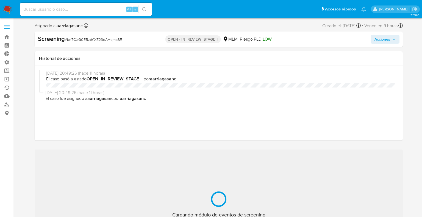
select select "10"
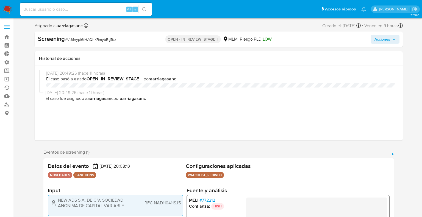
select select "10"
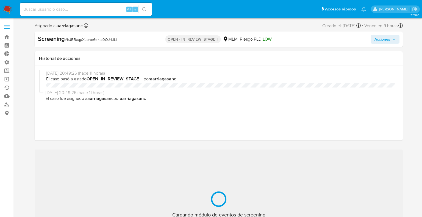
select select "10"
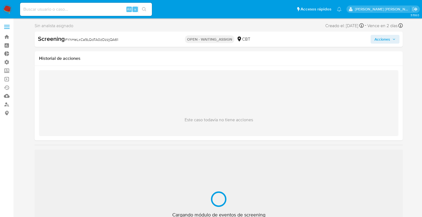
select select "10"
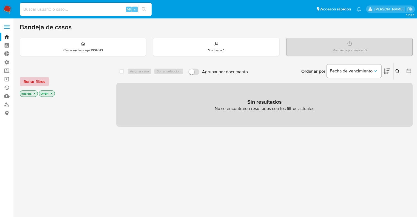
click at [48, 81] on button "Borrar filtros" at bounding box center [34, 81] width 29 height 9
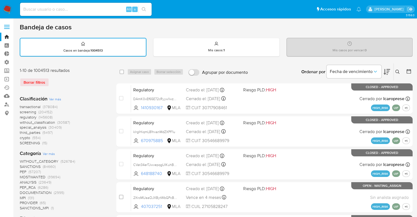
click at [411, 72] on icon at bounding box center [409, 71] width 4 height 4
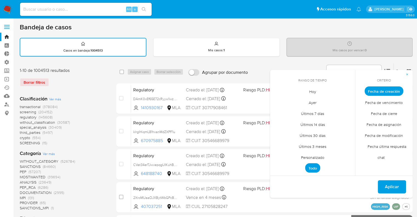
click at [308, 92] on span "Hoy" at bounding box center [313, 91] width 18 height 11
click at [308, 92] on span "Hoy" at bounding box center [312, 90] width 13 height 9
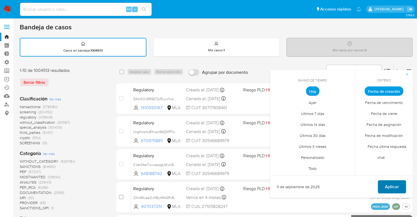
click at [402, 184] on button "Aplicar" at bounding box center [392, 186] width 28 height 13
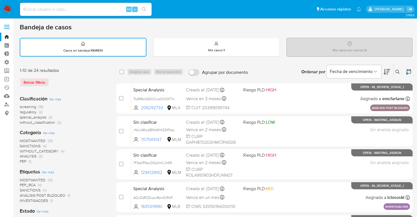
click at [407, 73] on div at bounding box center [407, 73] width 2 height 2
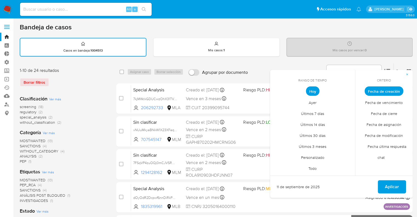
click at [371, 135] on span "Fecha de modificación" at bounding box center [385, 135] width 50 height 11
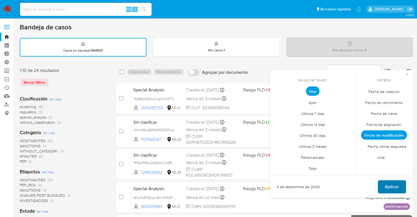
click at [397, 185] on span "Aplicar" at bounding box center [392, 187] width 14 height 12
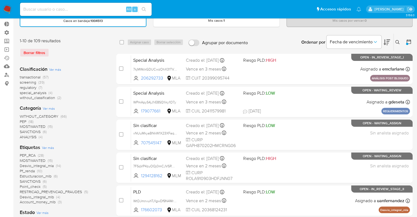
scroll to position [27, 0]
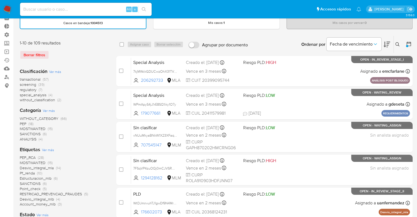
click at [22, 83] on span "screening" at bounding box center [28, 84] width 16 height 5
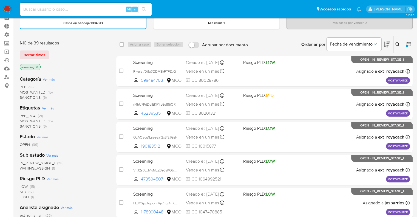
click at [26, 166] on span "WAITING_ASSIGN" at bounding box center [35, 168] width 30 height 5
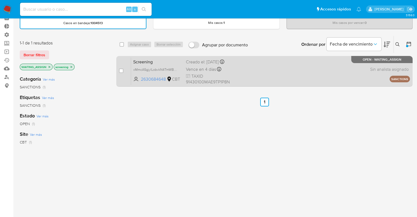
click at [160, 62] on span "Screening" at bounding box center [157, 61] width 48 height 7
click at [123, 69] on input "checkbox" at bounding box center [121, 71] width 4 height 4
checkbox input "true"
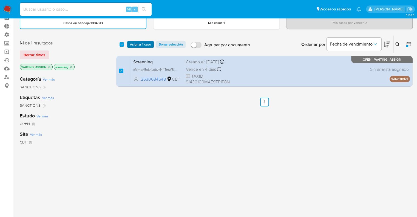
click at [130, 42] on span "Asignar 1 caso" at bounding box center [140, 44] width 21 height 5
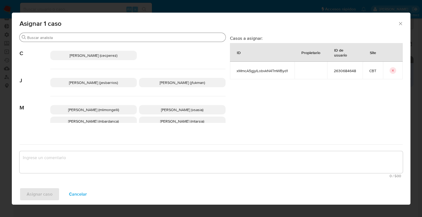
click at [129, 38] on input "Buscar" at bounding box center [125, 37] width 196 height 5
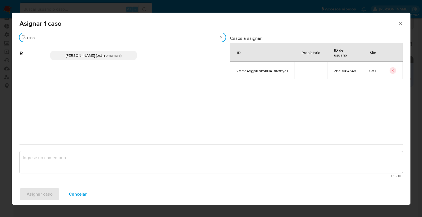
type input "rosa"
click at [128, 56] on p "Rosalia Mamani (ext_romamani)" at bounding box center [93, 55] width 86 height 9
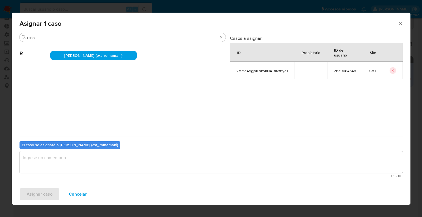
click at [75, 164] on textarea "assign-modal" at bounding box center [210, 162] width 383 height 22
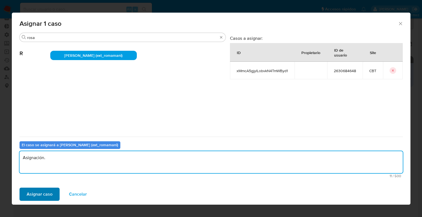
type textarea "Asignación."
click at [57, 190] on button "Asignar caso" at bounding box center [39, 194] width 40 height 13
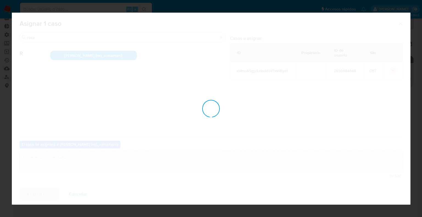
checkbox input "false"
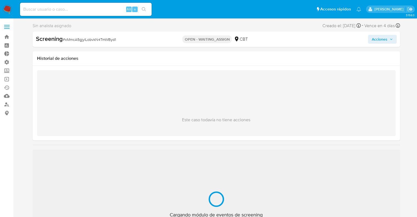
select select "10"
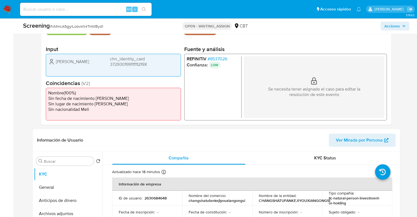
scroll to position [137, 0]
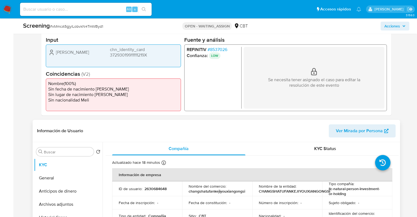
click at [146, 191] on p "2630684648" at bounding box center [156, 188] width 22 height 5
copy p "2630684648"
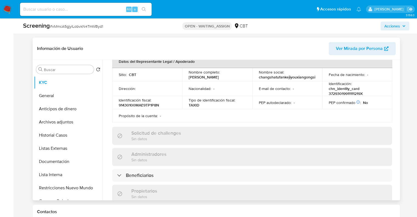
scroll to position [152, 0]
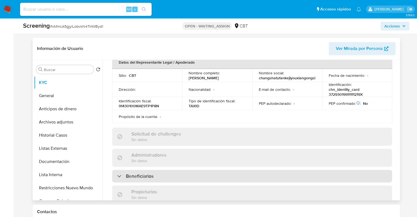
click at [383, 172] on div "Beneficiarios" at bounding box center [252, 176] width 280 height 13
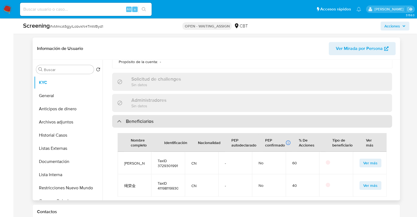
scroll to position [234, 0]
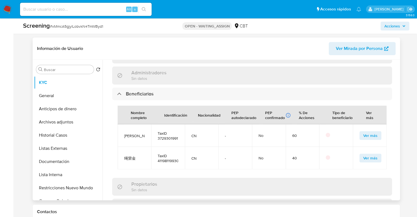
click at [364, 133] on span "Ver más" at bounding box center [371, 136] width 14 height 8
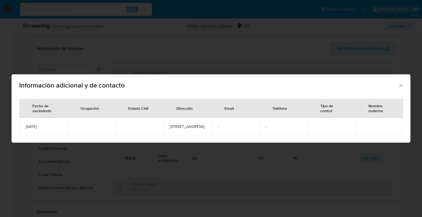
click at [400, 83] on icon "Cerrar" at bounding box center [400, 85] width 5 height 5
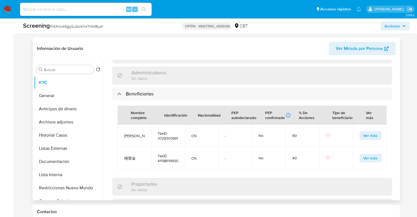
click at [364, 157] on span "Ver más" at bounding box center [371, 158] width 14 height 8
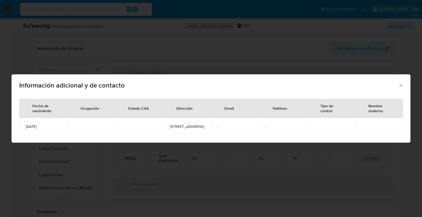
click at [402, 83] on icon "Cerrar" at bounding box center [400, 85] width 5 height 5
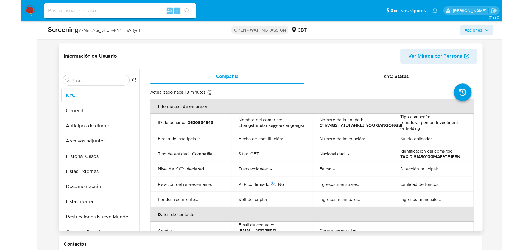
scroll to position [0, 0]
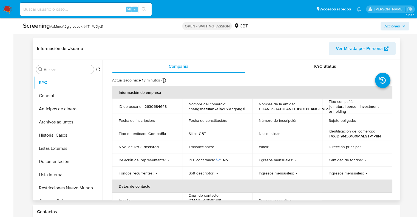
click at [146, 105] on p "2630684648" at bounding box center [156, 106] width 22 height 5
copy p "2630684648"
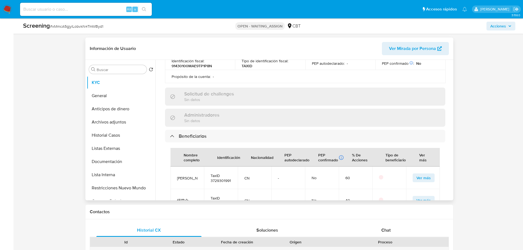
scroll to position [220, 0]
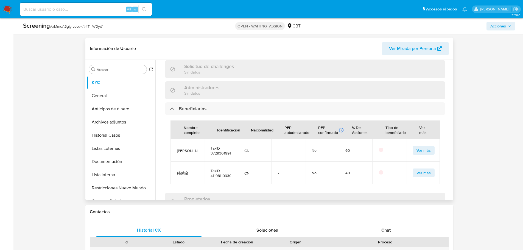
click at [178, 150] on span "[PERSON_NAME]" at bounding box center [187, 150] width 21 height 5
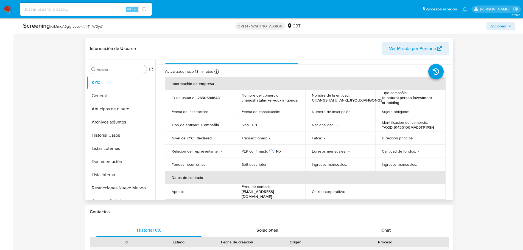
scroll to position [0, 0]
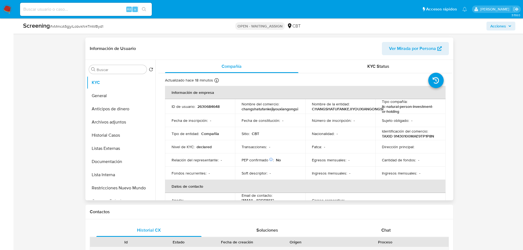
click at [199, 106] on p "2630684648" at bounding box center [208, 106] width 22 height 5
copy p "2630684648"
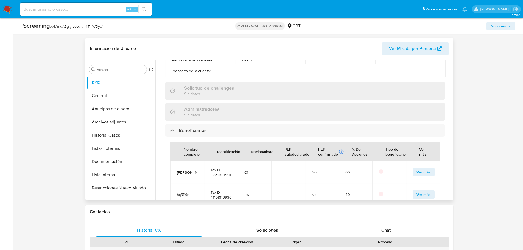
scroll to position [220, 0]
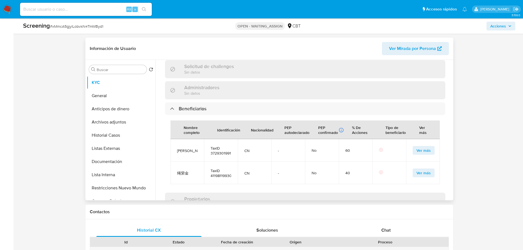
click at [212, 173] on span "TaxID 411981199305137917" at bounding box center [221, 173] width 21 height 10
copy span "411981199305137917"
click at [416, 170] on span "Ver más" at bounding box center [423, 173] width 14 height 8
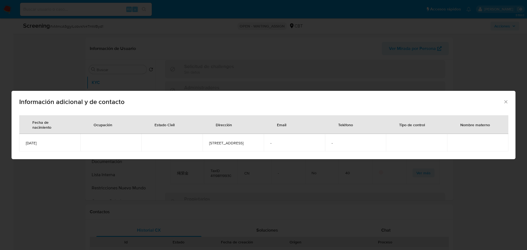
click at [421, 101] on icon "Cerrar" at bounding box center [505, 101] width 5 height 5
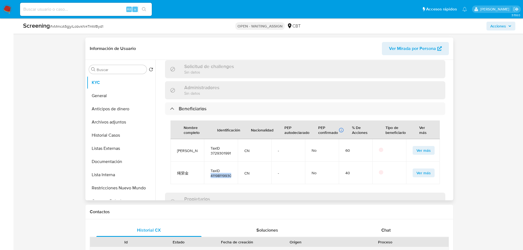
click at [212, 175] on span "TaxID 411981199305137917" at bounding box center [221, 173] width 21 height 10
click at [131, 95] on button "General" at bounding box center [119, 95] width 64 height 13
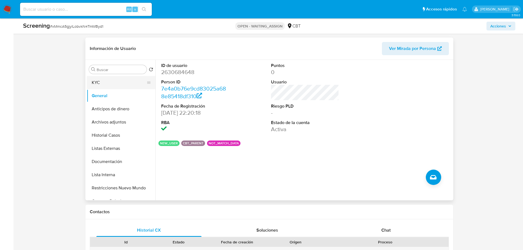
click at [125, 86] on button "KYC" at bounding box center [119, 82] width 64 height 13
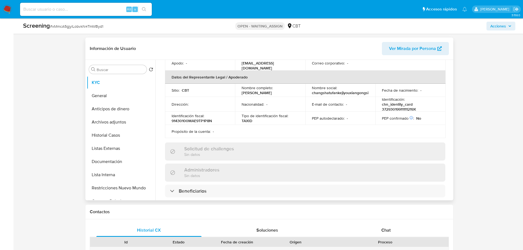
scroll to position [192, 0]
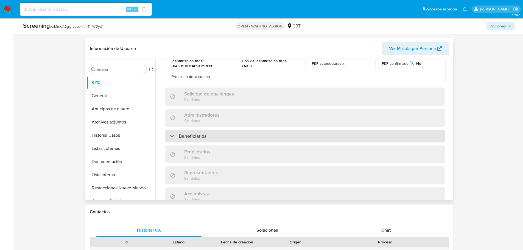
click at [220, 138] on div "Beneficiarios" at bounding box center [305, 136] width 280 height 13
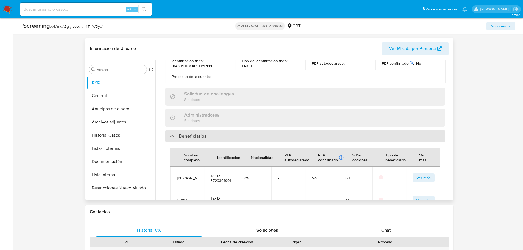
scroll to position [220, 0]
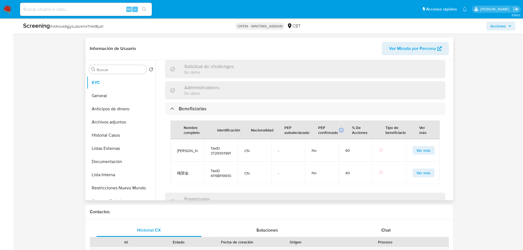
click at [413, 169] on button "Ver más" at bounding box center [424, 173] width 22 height 9
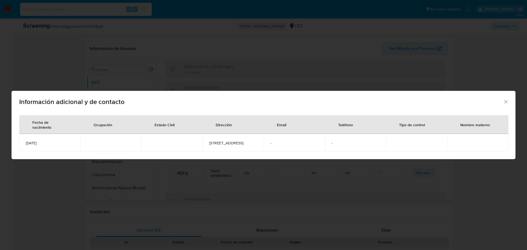
click at [327, 182] on div "Información adicional y de contacto Fecha de nacimiento Ocupación Estado Civil …" at bounding box center [263, 125] width 527 height 250
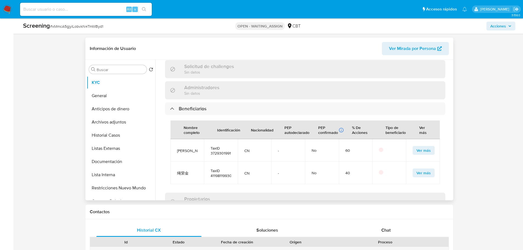
click at [416, 150] on span "Ver más" at bounding box center [423, 151] width 14 height 8
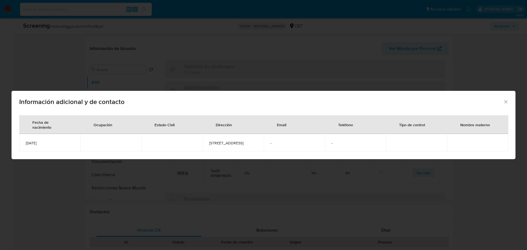
click at [365, 172] on div "Información adicional y de contacto Fecha de nacimiento Ocupación Estado Civil …" at bounding box center [263, 125] width 527 height 250
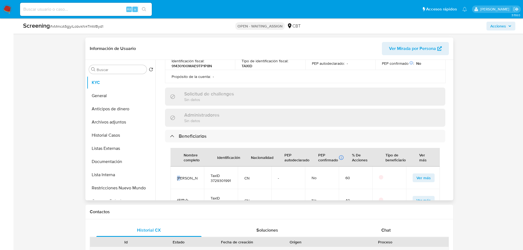
drag, startPoint x: 178, startPoint y: 176, endPoint x: 184, endPoint y: 176, distance: 5.2
click at [184, 176] on span "[PERSON_NAME]" at bounding box center [187, 178] width 21 height 5
copy span "[PERSON_NAME]"
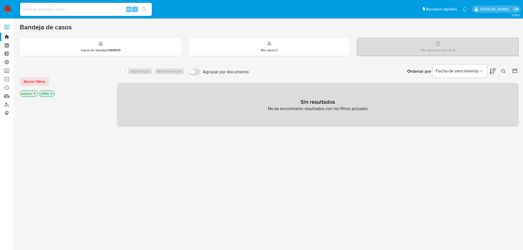
click at [8, 25] on span at bounding box center [6, 25] width 5 height 1
click at [0, 0] on input "checkbox" at bounding box center [0, 0] width 0 height 0
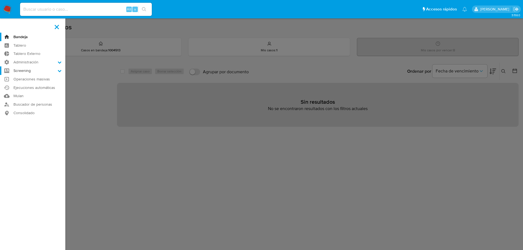
click at [61, 71] on icon at bounding box center [60, 71] width 4 height 2
click at [0, 0] on input "Screening" at bounding box center [0, 0] width 0 height 0
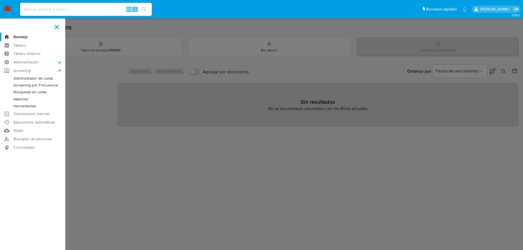
click at [37, 107] on link "Herramientas" at bounding box center [32, 106] width 65 height 7
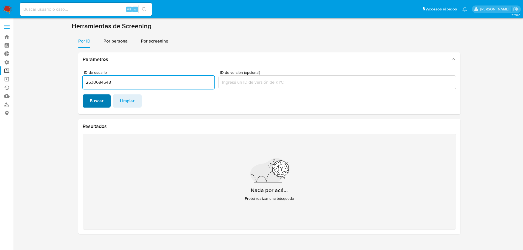
type input "2630684648"
click at [106, 101] on button "Buscar" at bounding box center [97, 100] width 28 height 13
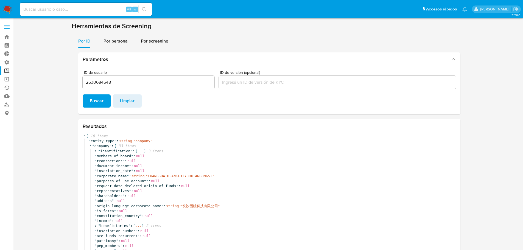
scroll to position [27, 0]
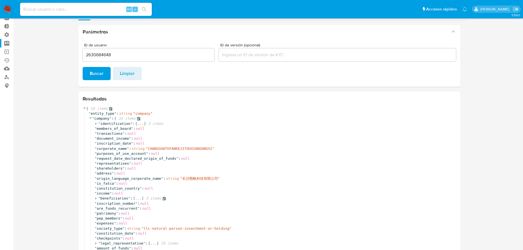
click at [95, 200] on span "" beneficiaries " : [ ... ] 2 items" at bounding box center [130, 198] width 71 height 5
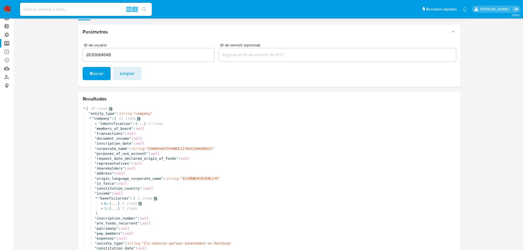
click at [103, 203] on icon at bounding box center [102, 204] width 4 height 4
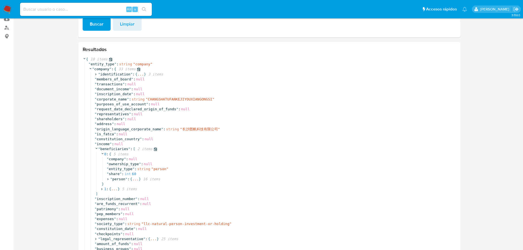
scroll to position [82, 0]
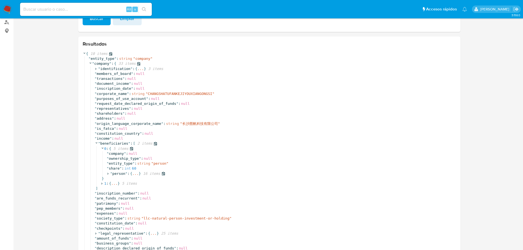
click at [108, 173] on icon at bounding box center [107, 174] width 1 height 2
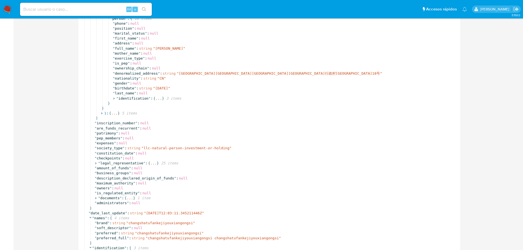
scroll to position [247, 0]
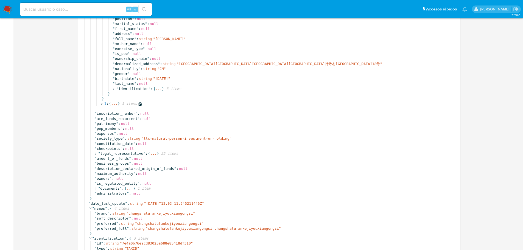
click at [102, 104] on icon at bounding box center [102, 104] width 4 height 4
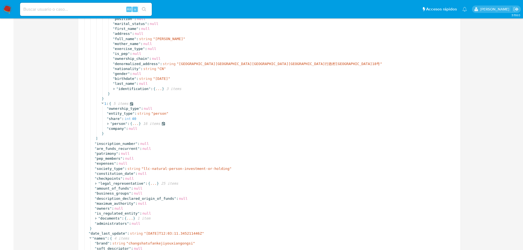
click at [107, 123] on icon at bounding box center [108, 124] width 4 height 4
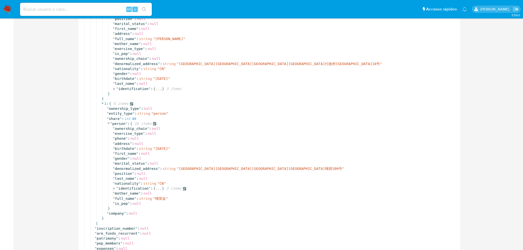
click at [114, 188] on icon at bounding box center [114, 189] width 4 height 4
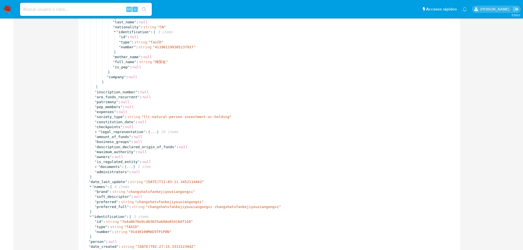
scroll to position [455, 0]
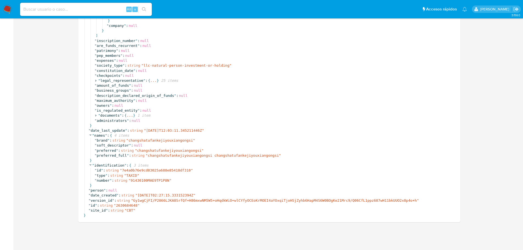
click at [422, 215] on div "}" at bounding box center [269, 215] width 373 height 5
drag, startPoint x: 134, startPoint y: 196, endPoint x: 152, endPoint y: 198, distance: 18.7
click at [152, 198] on div "" date_created " : string " 2025-08-15T02:27:15.333152394Z "" at bounding box center [272, 195] width 367 height 5
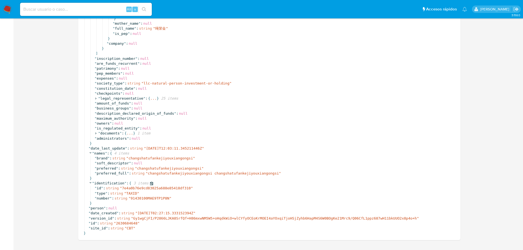
scroll to position [427, 0]
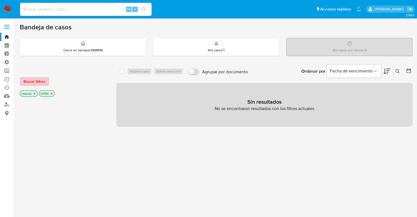
click at [48, 80] on button "Borrar filtros" at bounding box center [34, 81] width 29 height 9
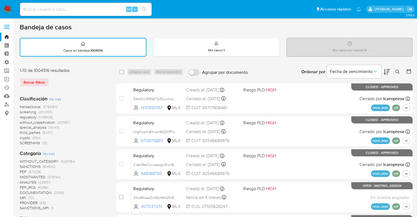
click at [411, 69] on icon at bounding box center [408, 71] width 5 height 5
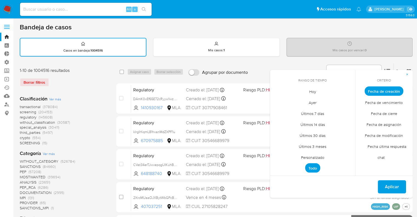
click at [300, 156] on span "Personalizado" at bounding box center [313, 157] width 35 height 11
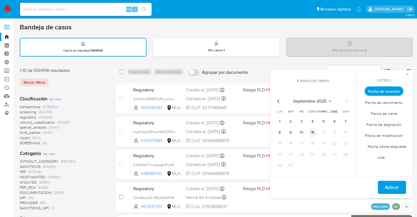
click at [310, 134] on button "11" at bounding box center [313, 132] width 9 height 9
click at [385, 187] on button "Aplicar" at bounding box center [392, 187] width 28 height 13
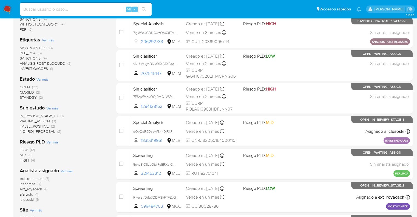
scroll to position [137, 0]
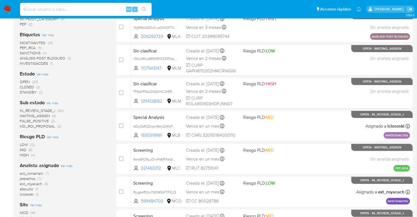
click at [23, 183] on span "ext_royacach" at bounding box center [31, 183] width 23 height 5
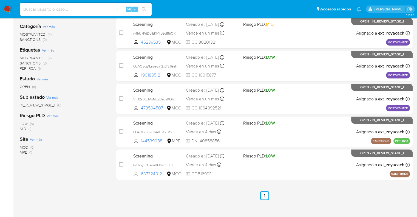
scroll to position [62, 0]
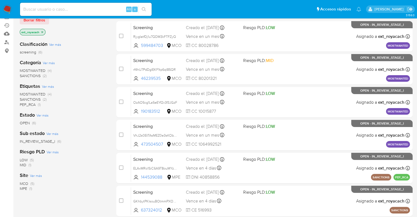
click at [44, 30] on icon "close-filter" at bounding box center [42, 31] width 3 height 3
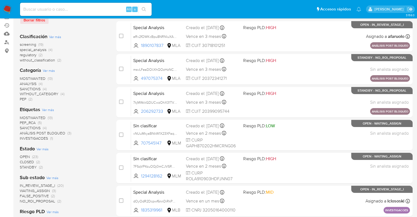
click at [23, 161] on span "CLOSED" at bounding box center [27, 161] width 14 height 5
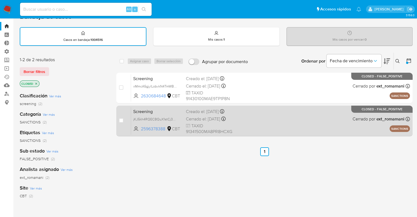
scroll to position [7, 0]
